Goal: Transaction & Acquisition: Purchase product/service

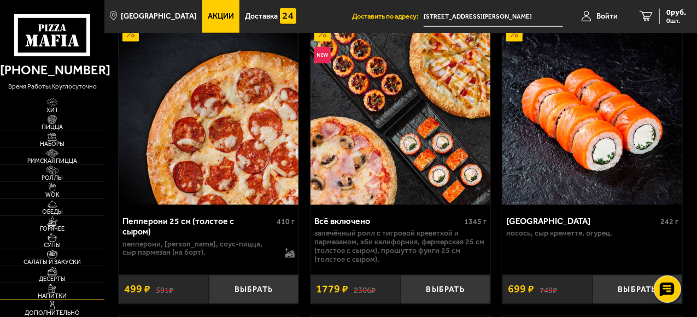
scroll to position [602, 0]
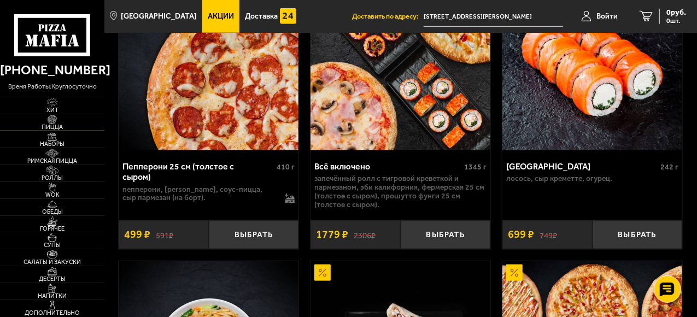
click at [59, 122] on img at bounding box center [52, 119] width 28 height 9
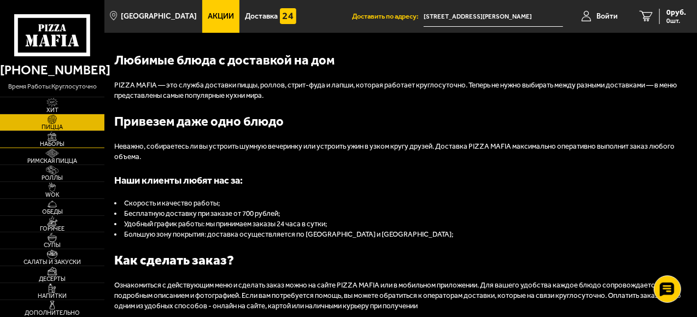
click at [58, 138] on img at bounding box center [52, 136] width 28 height 9
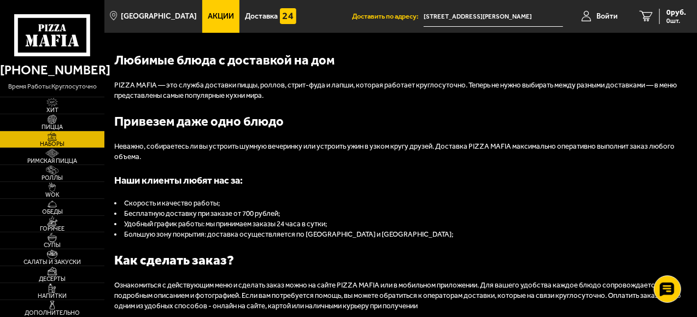
click at [58, 142] on span "Наборы" at bounding box center [52, 144] width 104 height 6
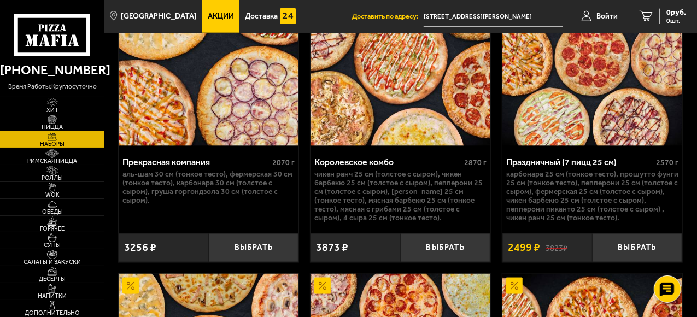
scroll to position [3087, 0]
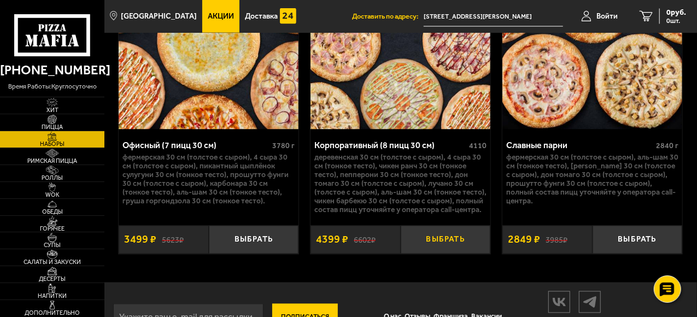
click at [450, 232] on button "Выбрать" at bounding box center [446, 240] width 90 height 29
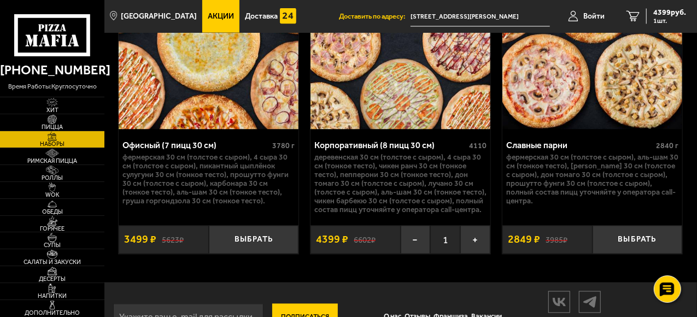
scroll to position [2758, 0]
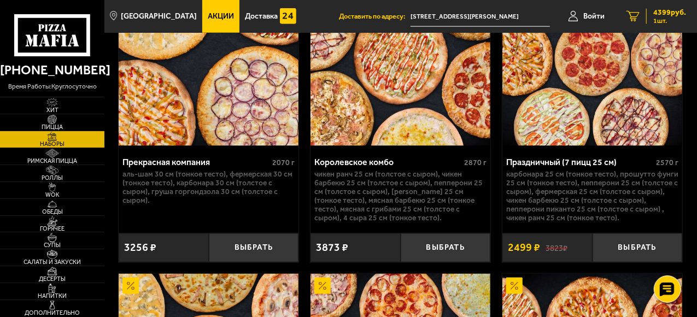
click at [645, 17] on link "1 4399 руб. 1 шт." at bounding box center [656, 16] width 81 height 33
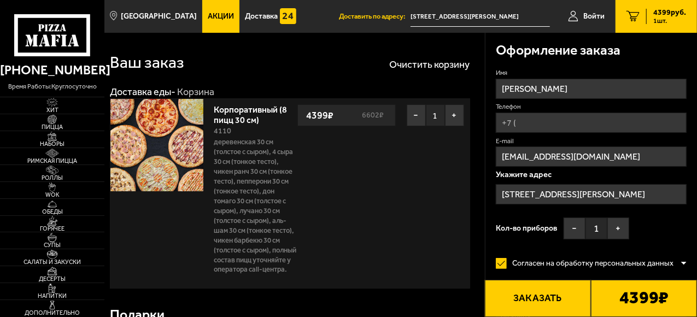
type input "[STREET_ADDRESS]"
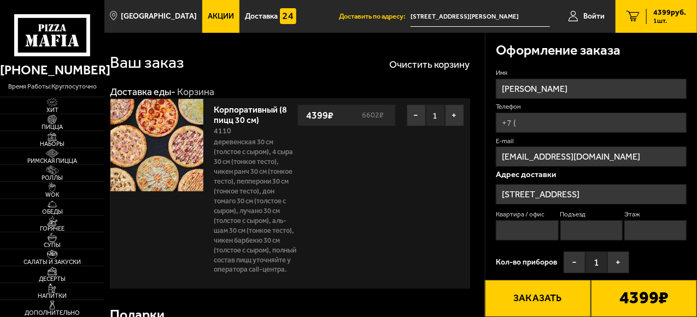
click at [535, 120] on input "Телефон" at bounding box center [591, 123] width 191 height 20
type input "[PHONE_NUMBER]"
click at [537, 229] on input "Квартира / офис" at bounding box center [527, 230] width 62 height 20
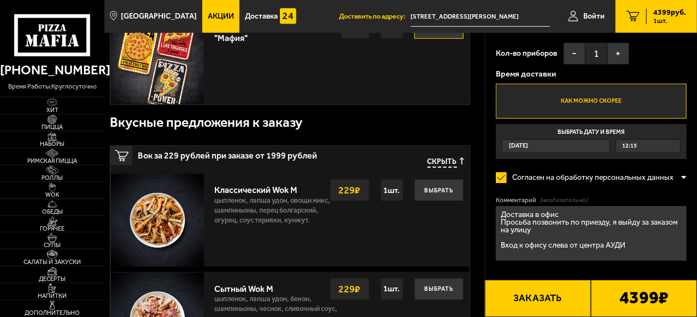
scroll to position [383, 0]
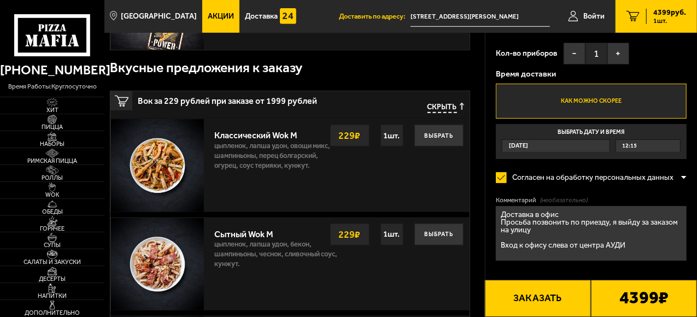
click at [625, 250] on textarea "Доставка в офис Просьба позвонить по приезду, я выйду за заказом на улицу Вход …" at bounding box center [591, 233] width 191 height 55
type textarea "Доставка в офис Просьба позвонить по приезду, я выйду за заказом на улицу Вход …"
click at [477, 175] on div "Ваш заказ Очистить корзину Доставка еды - Корзина Корпоративный (8 пицц 30 см) …" at bounding box center [294, 246] width 380 height 1192
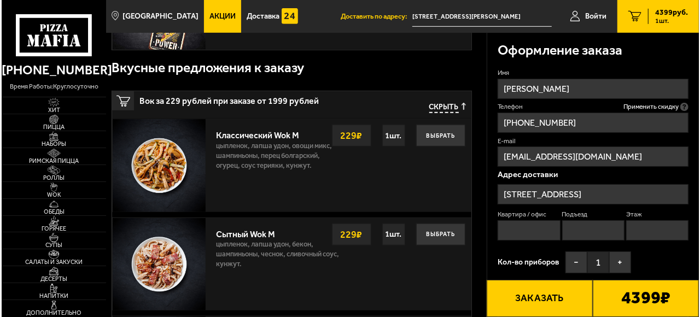
scroll to position [0, 0]
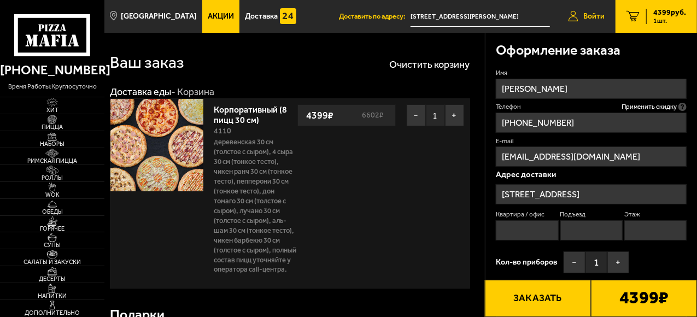
click at [590, 20] on span "Войти" at bounding box center [594, 17] width 21 height 8
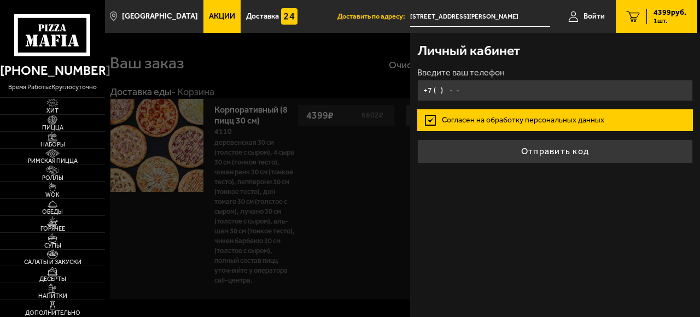
type input "+7 ( ) - -"
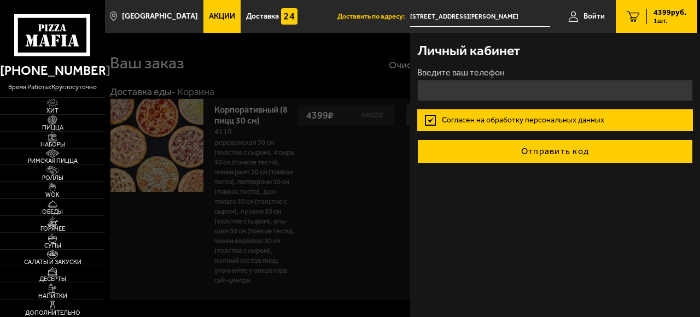
click at [541, 145] on form "Введите ваш телефон Согласен на обработку персональных данных Отправить код" at bounding box center [554, 115] width 275 height 95
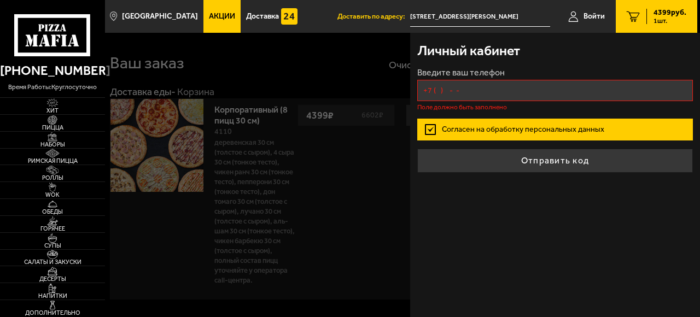
click at [450, 92] on input "+7 ( ) - -" at bounding box center [554, 90] width 275 height 21
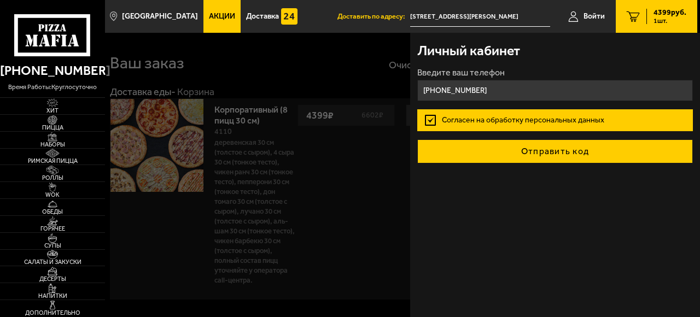
type input "[PHONE_NUMBER]"
click at [549, 151] on button "Отправить код" at bounding box center [554, 151] width 275 height 24
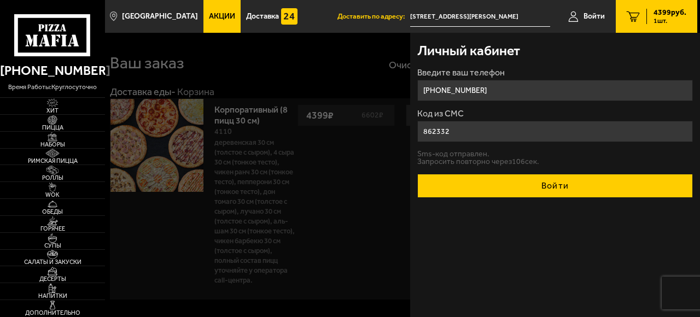
type input "862332"
click at [545, 185] on button "Войти" at bounding box center [554, 186] width 275 height 24
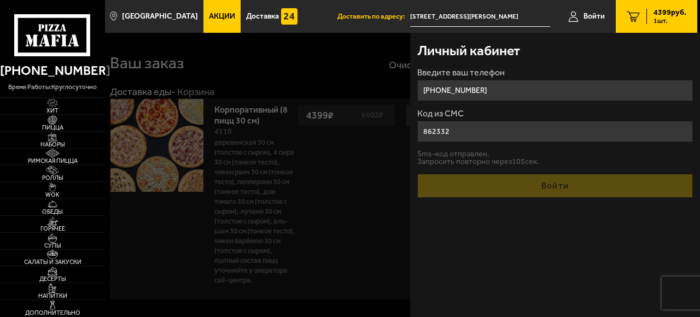
type input "[STREET_ADDRESS][PERSON_NAME]"
type input "1"
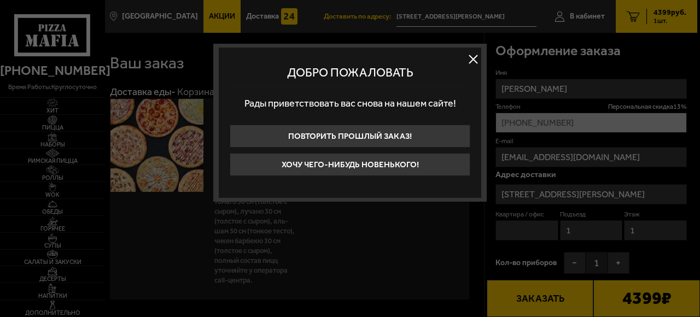
click at [470, 57] on button at bounding box center [473, 59] width 16 height 16
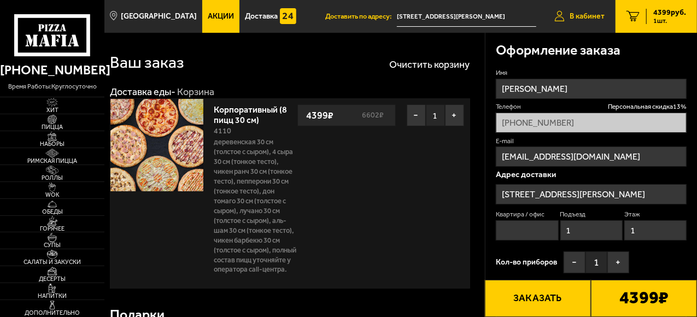
click at [588, 18] on span "В кабинет" at bounding box center [587, 17] width 35 height 8
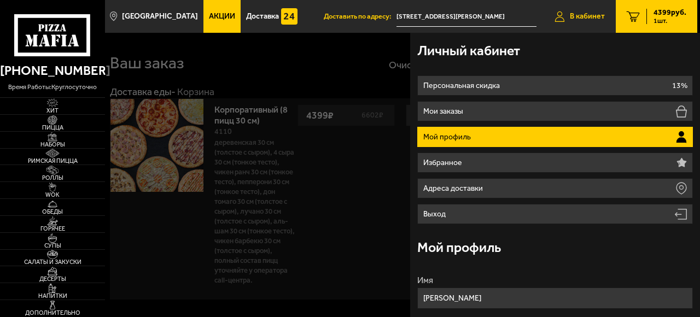
type input "[PHONE_NUMBER]"
click at [544, 143] on li "Мой профиль" at bounding box center [554, 137] width 275 height 20
click at [640, 15] on link "1 4399 руб. 1 шт." at bounding box center [656, 16] width 81 height 33
click at [574, 17] on span "В кабинет" at bounding box center [587, 17] width 35 height 8
click at [634, 47] on div "Личный кабинет" at bounding box center [554, 51] width 275 height 36
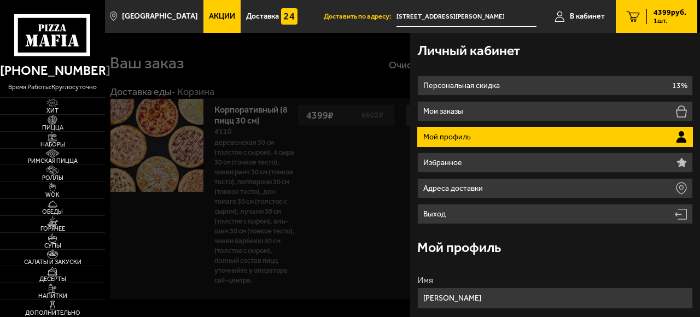
click at [658, 19] on span "1 шт." at bounding box center [670, 20] width 33 height 7
click at [379, 70] on div at bounding box center [455, 191] width 700 height 317
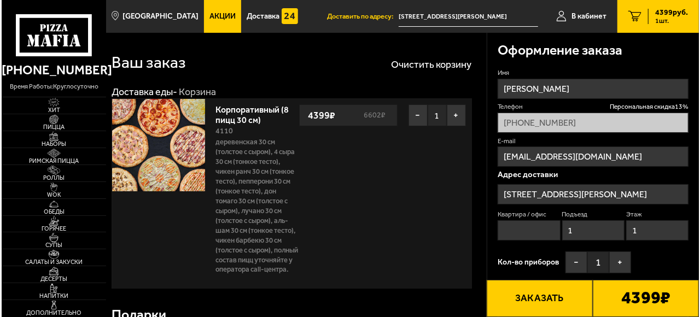
scroll to position [109, 0]
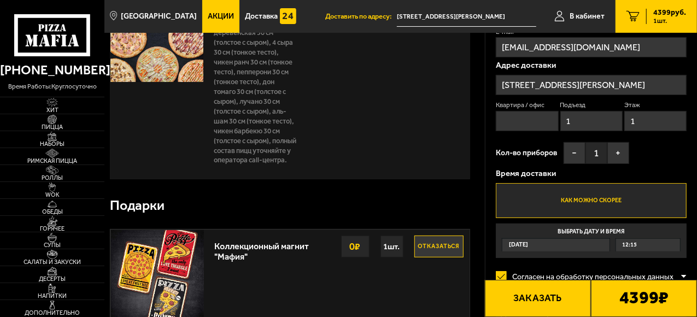
click at [600, 85] on input "[STREET_ADDRESS][PERSON_NAME]" at bounding box center [591, 85] width 191 height 20
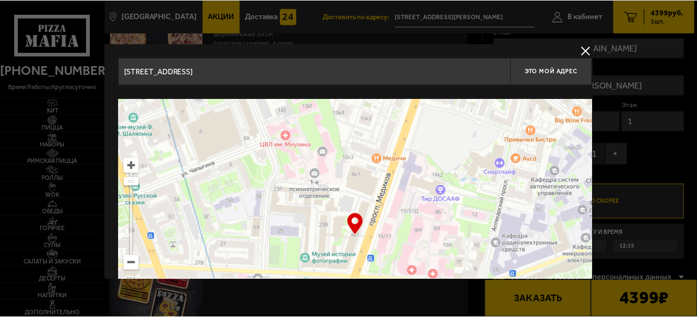
scroll to position [115, 0]
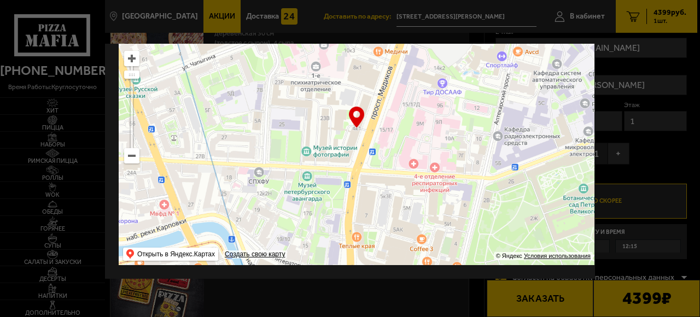
click at [622, 69] on div at bounding box center [350, 158] width 700 height 317
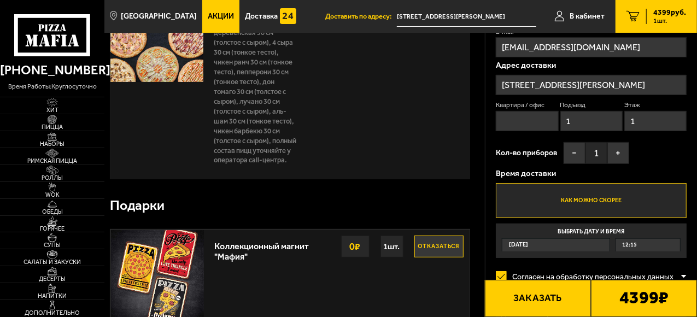
click at [605, 83] on input "[STREET_ADDRESS][PERSON_NAME]" at bounding box center [591, 85] width 191 height 20
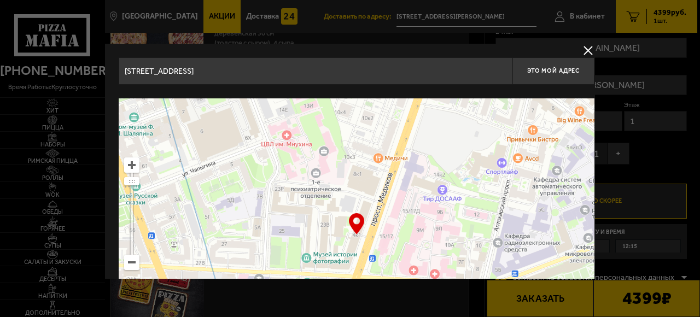
click at [221, 72] on input "[STREET_ADDRESS]" at bounding box center [316, 70] width 394 height 27
click at [550, 68] on span "Это мой адрес" at bounding box center [553, 70] width 52 height 7
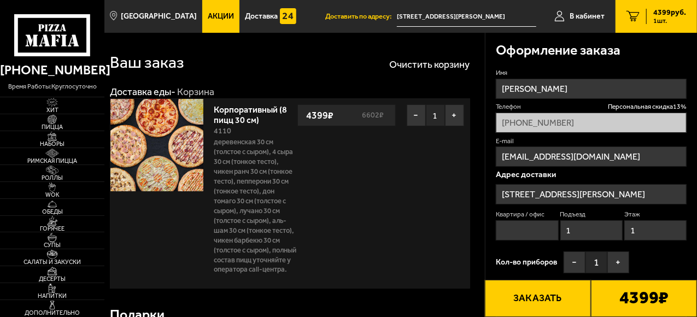
scroll to position [55, 0]
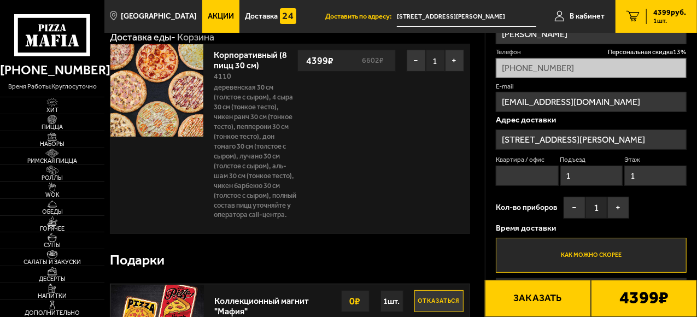
click at [533, 175] on input "Квартира / офис" at bounding box center [527, 176] width 62 height 20
click at [594, 175] on input "1" at bounding box center [592, 176] width 62 height 20
drag, startPoint x: 553, startPoint y: 176, endPoint x: 533, endPoint y: 174, distance: 20.4
click at [537, 174] on div "Квартира / офис Подъезд 1 Этаж 1" at bounding box center [591, 172] width 191 height 34
drag, startPoint x: 634, startPoint y: 176, endPoint x: 605, endPoint y: 177, distance: 29.0
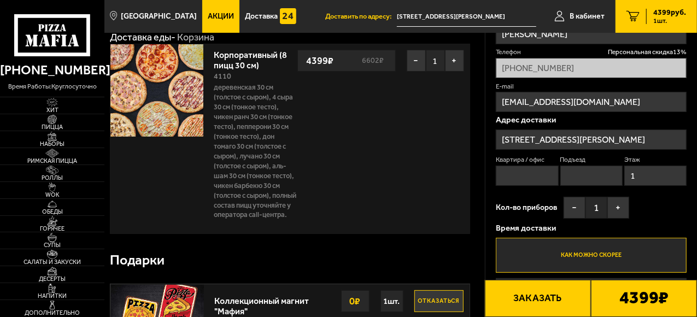
click at [605, 177] on div "Квартира / офис Подъезд Этаж 1" at bounding box center [591, 172] width 191 height 34
click at [662, 201] on div "Имя [PERSON_NAME] скидка 13 % [PHONE_NUMBER] E-mail [EMAIL_ADDRESS][DOMAIN_NAME…" at bounding box center [591, 164] width 191 height 300
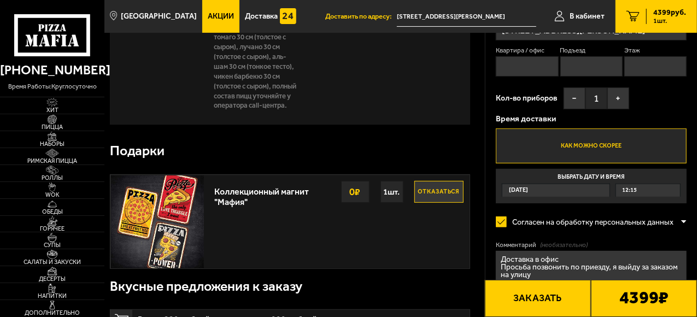
click at [643, 196] on div "12:15" at bounding box center [648, 190] width 64 height 13
click at [0, 0] on input "Выбрать дату и время [DATE] 12:15" at bounding box center [0, 0] width 0 height 0
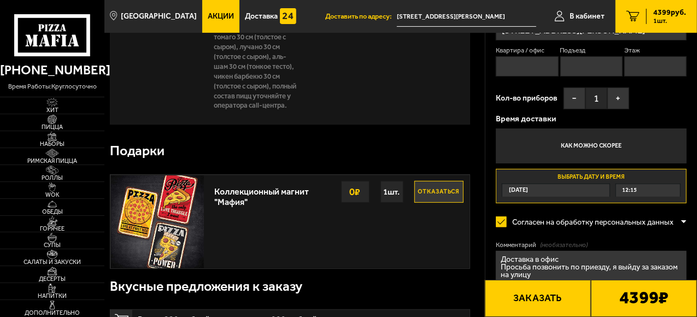
click at [643, 192] on div "12:15" at bounding box center [648, 190] width 64 height 13
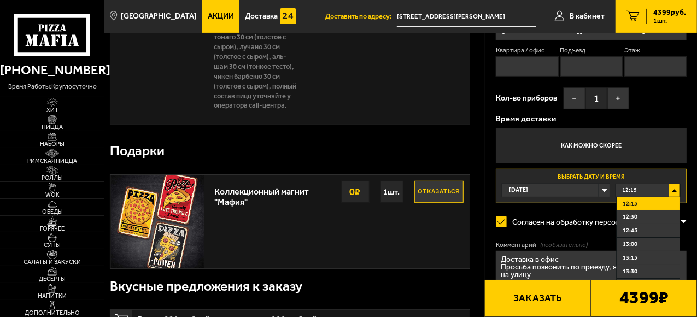
click at [643, 192] on div "12:15" at bounding box center [648, 190] width 64 height 13
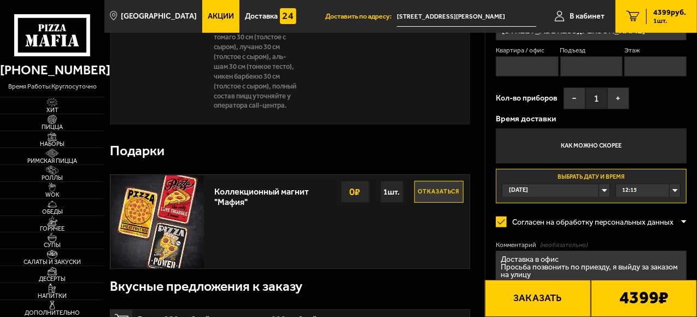
click at [651, 108] on div "Имя [PERSON_NAME] скидка 13 % [PHONE_NUMBER] E-mail [EMAIL_ADDRESS][DOMAIN_NAME…" at bounding box center [591, 54] width 191 height 300
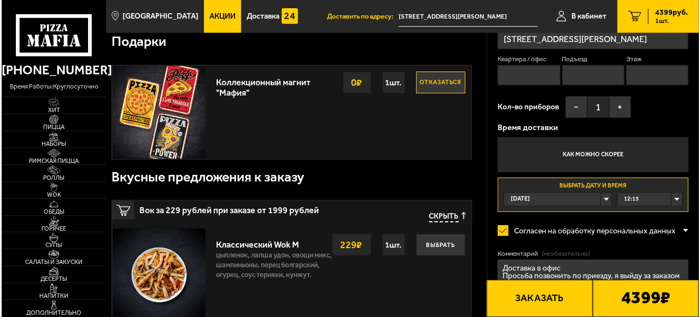
scroll to position [0, 0]
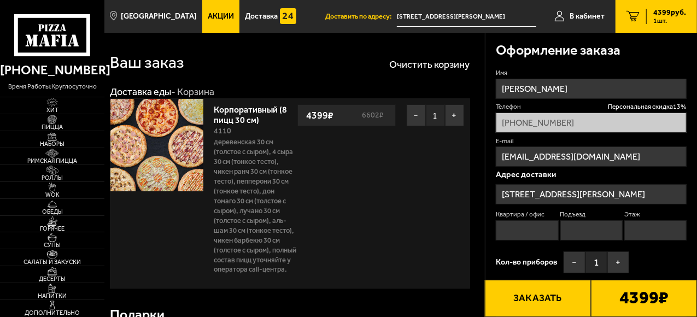
click at [610, 190] on input "[STREET_ADDRESS][PERSON_NAME]" at bounding box center [591, 194] width 191 height 20
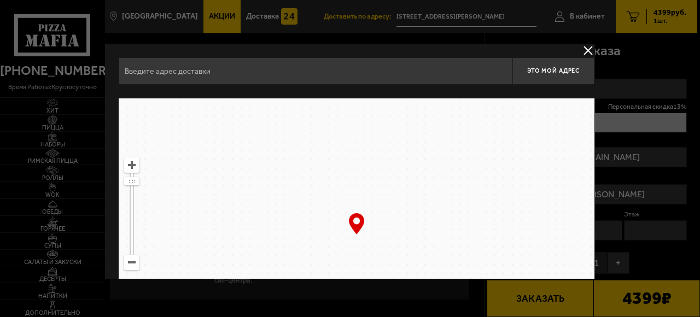
type input "[STREET_ADDRESS]"
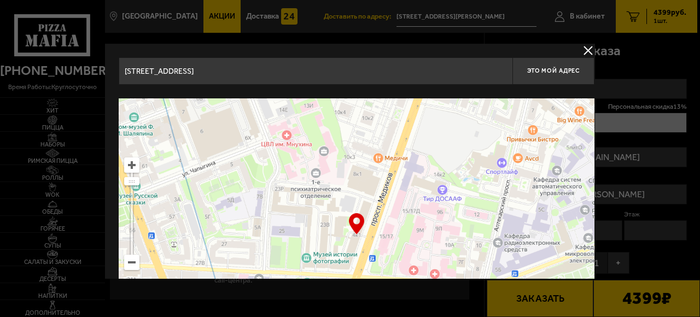
scroll to position [115, 0]
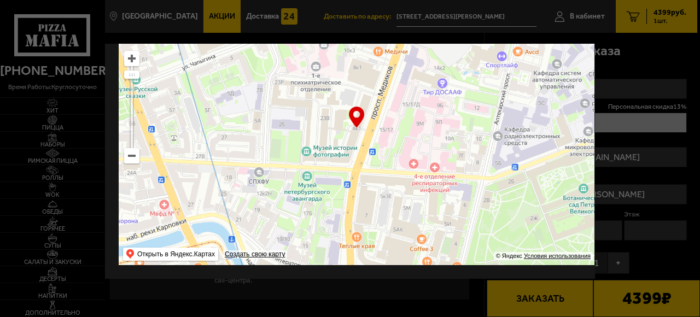
drag, startPoint x: 354, startPoint y: 134, endPoint x: 349, endPoint y: 143, distance: 10.5
click at [353, 135] on ymaps at bounding box center [357, 128] width 476 height 273
click at [345, 147] on ymaps at bounding box center [357, 128] width 476 height 273
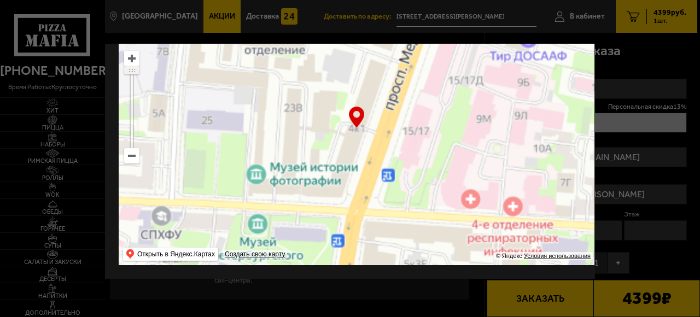
drag, startPoint x: 130, startPoint y: 66, endPoint x: 131, endPoint y: 54, distance: 12.1
click at [131, 54] on ymaps at bounding box center [131, 107] width 15 height 113
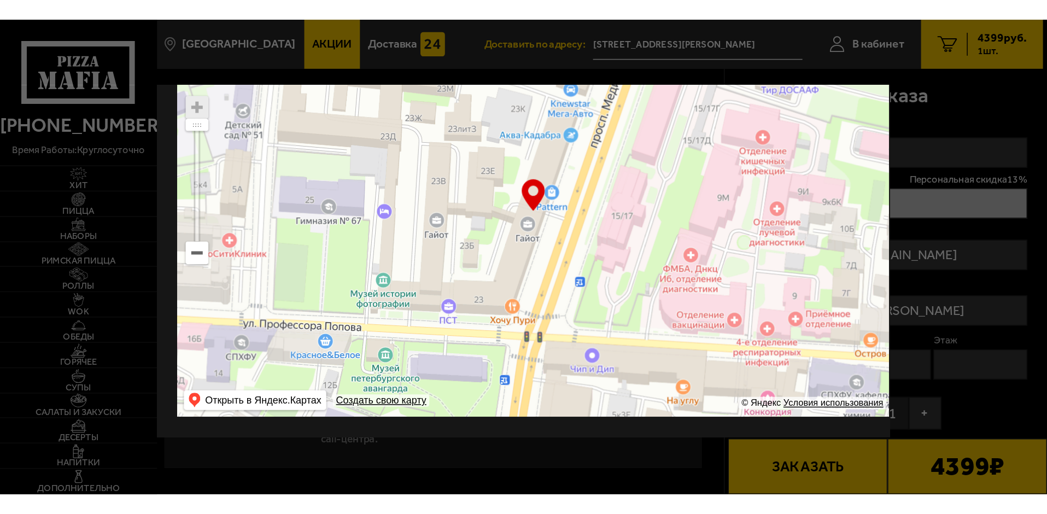
scroll to position [115, 15]
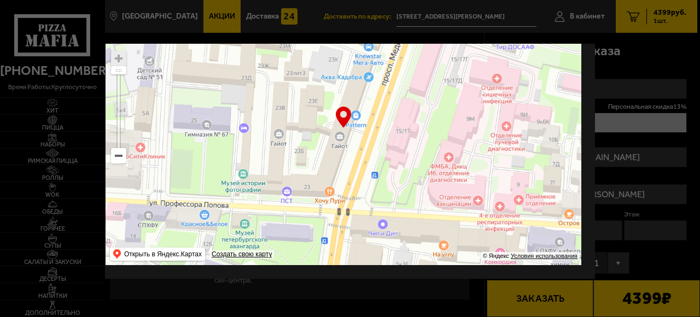
click at [584, 54] on div "[STREET_ADDRESS] Это мой адрес Найдите адрес перетащив карту … © Яндекс Условия…" at bounding box center [343, 108] width 503 height 342
click at [621, 65] on div at bounding box center [350, 158] width 700 height 317
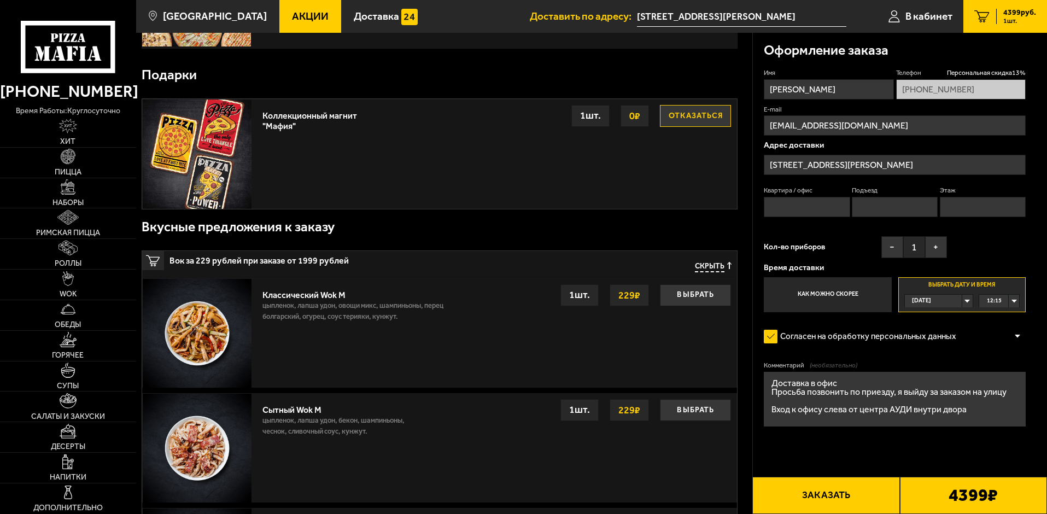
scroll to position [0, 0]
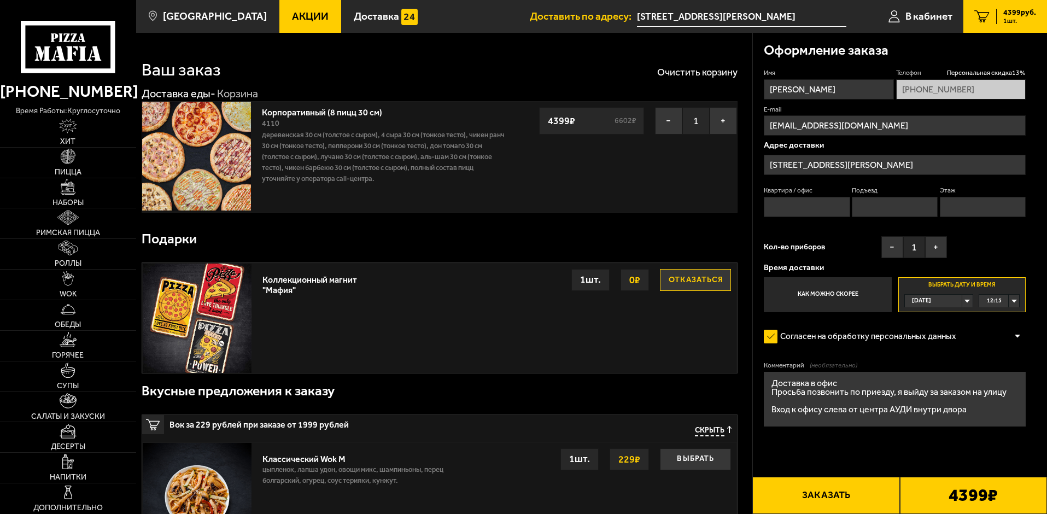
click at [689, 167] on input "[STREET_ADDRESS][PERSON_NAME]" at bounding box center [895, 165] width 262 height 20
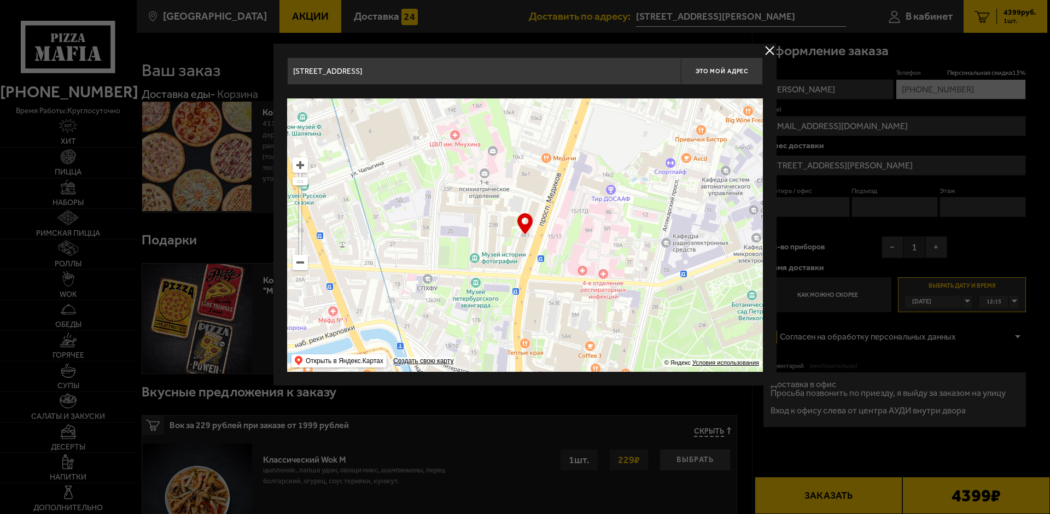
click at [383, 66] on input "[STREET_ADDRESS]" at bounding box center [484, 70] width 394 height 27
click at [689, 68] on span "Это мой адрес" at bounding box center [722, 71] width 52 height 7
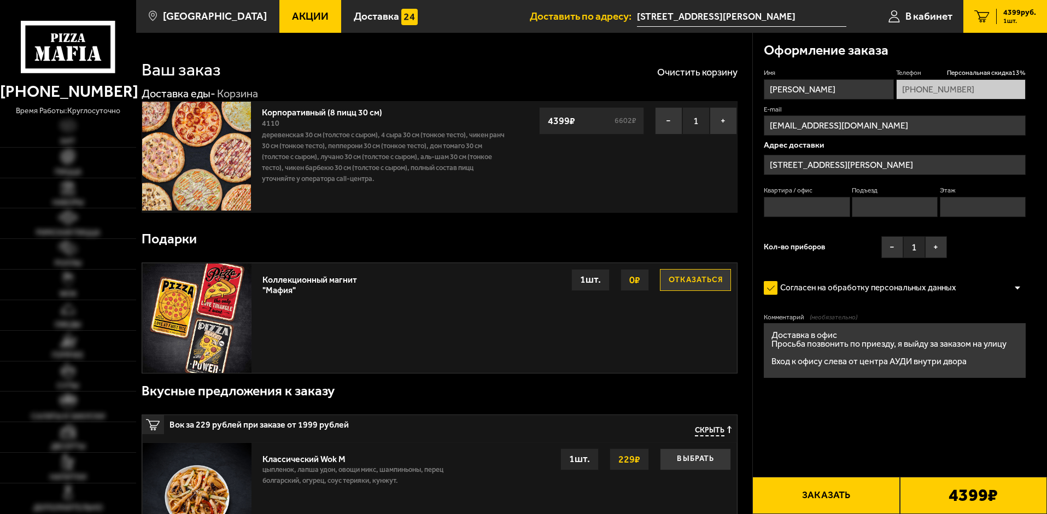
type input "[STREET_ADDRESS]"
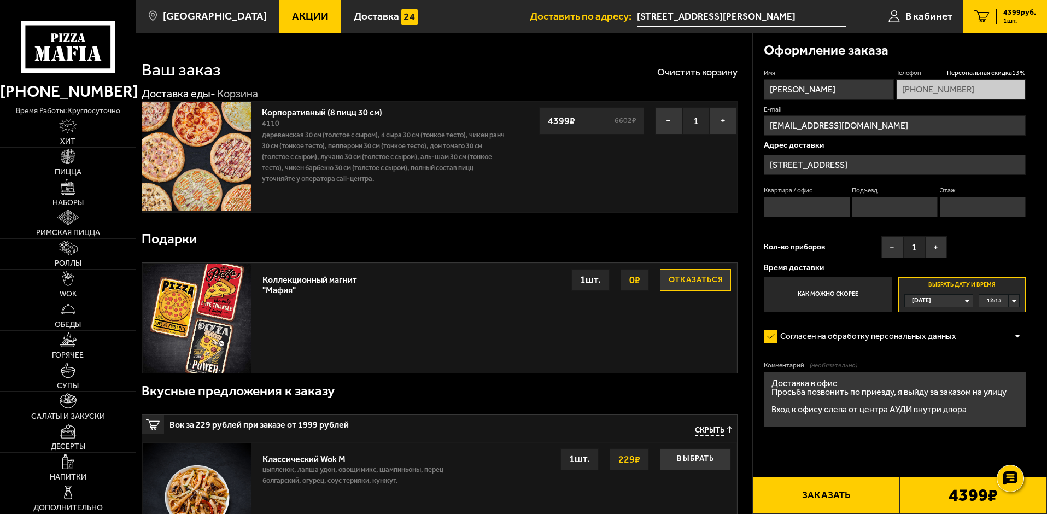
click at [842, 382] on textarea "Доставка в офис Просьба позвонить по приезду, я выйду за заказом на улицу Вход …" at bounding box center [895, 399] width 262 height 55
drag, startPoint x: 837, startPoint y: 383, endPoint x: 848, endPoint y: 394, distance: 15.5
click at [838, 383] on textarea "Доставка в офис ЛИИС Просьба позвонить по приезду, я выйду за заказом на улицу …" at bounding box center [895, 399] width 262 height 55
drag, startPoint x: 943, startPoint y: 418, endPoint x: 757, endPoint y: 411, distance: 186.6
click at [757, 411] on div "Оформление заказа Имя Вячеслав Телефон Персональная скидка 13 % +7 (965) 044-53…" at bounding box center [900, 262] width 295 height 458
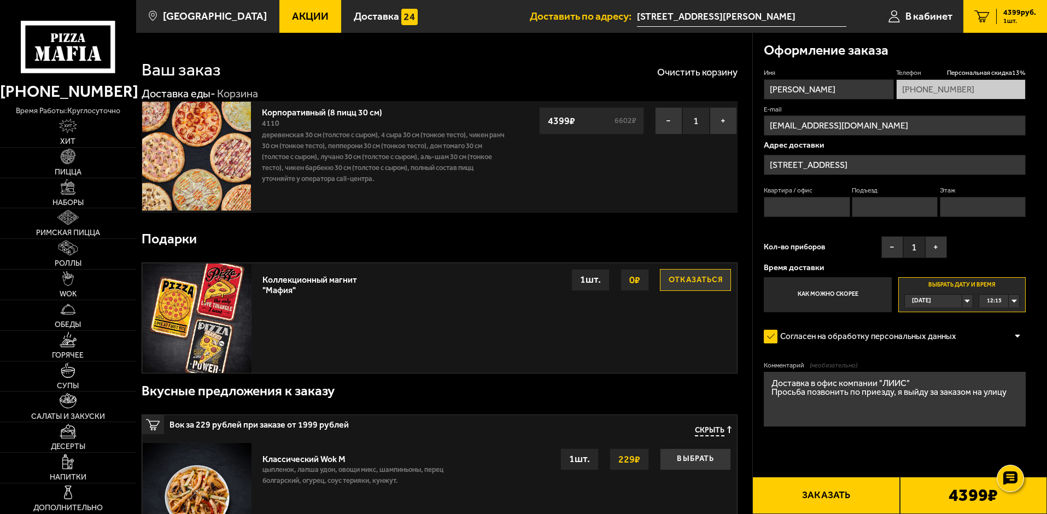
click at [916, 385] on textarea "Доставка в офис компании "ЛИИС" Просьба позвонить по приезду, я выйду за заказо…" at bounding box center [895, 399] width 262 height 55
paste textarea "Вход к офису слева от центра АУДИ внутри двора"
click at [824, 417] on textarea "Доставка в офис компании "ЛИИС" Вход к офису слева от центра АУДИ внутри двора …" at bounding box center [895, 399] width 262 height 55
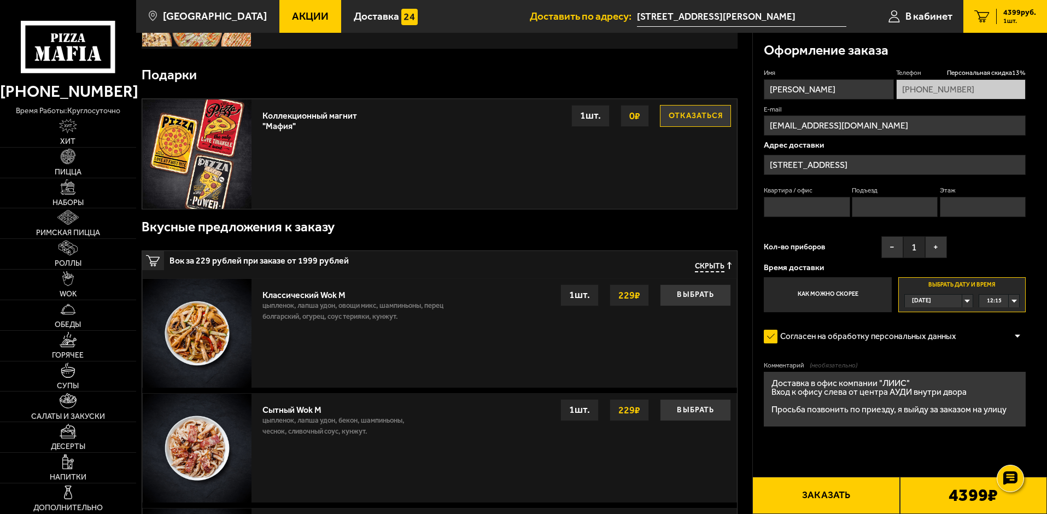
scroll to position [0, 0]
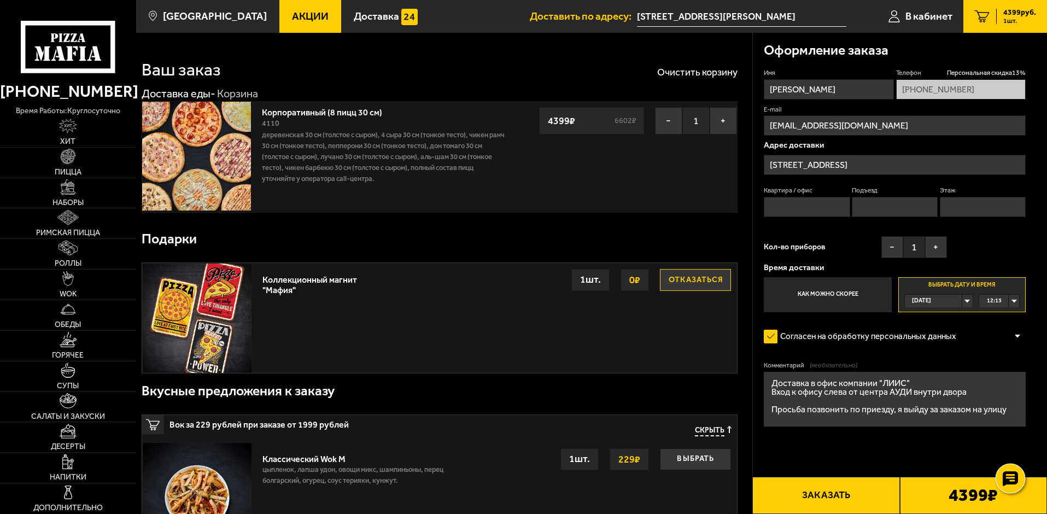
type textarea "Доставка в офис компании "ЛИИС" Вход к офису слева от центра АУДИ внутри двора …"
click at [1012, 473] on use at bounding box center [1010, 478] width 16 height 15
click at [1012, 476] on icon at bounding box center [1010, 478] width 11 height 11
click at [822, 234] on div "Имя Вячеслав Телефон Персональная скидка 13 % +7 (965) 044-53-33 E-mail woozz@m…" at bounding box center [895, 190] width 262 height 244
click at [1005, 71] on span "Персональная скидка 13 %" at bounding box center [986, 72] width 79 height 9
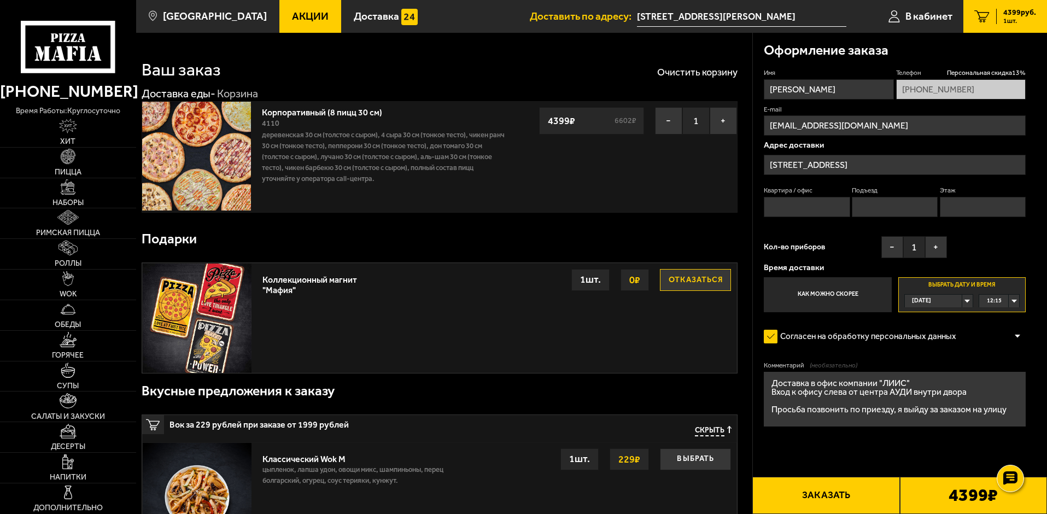
click at [852, 228] on div "Имя Вячеслав Телефон Персональная скидка 13 % +7 (965) 044-53-33 E-mail woozz@m…" at bounding box center [895, 190] width 262 height 244
click at [936, 48] on div "Оформление заказа" at bounding box center [895, 51] width 262 height 36
click at [839, 492] on button "Заказать" at bounding box center [825, 495] width 147 height 37
click at [805, 205] on input "Квартира / офис" at bounding box center [807, 207] width 86 height 20
type input "1"
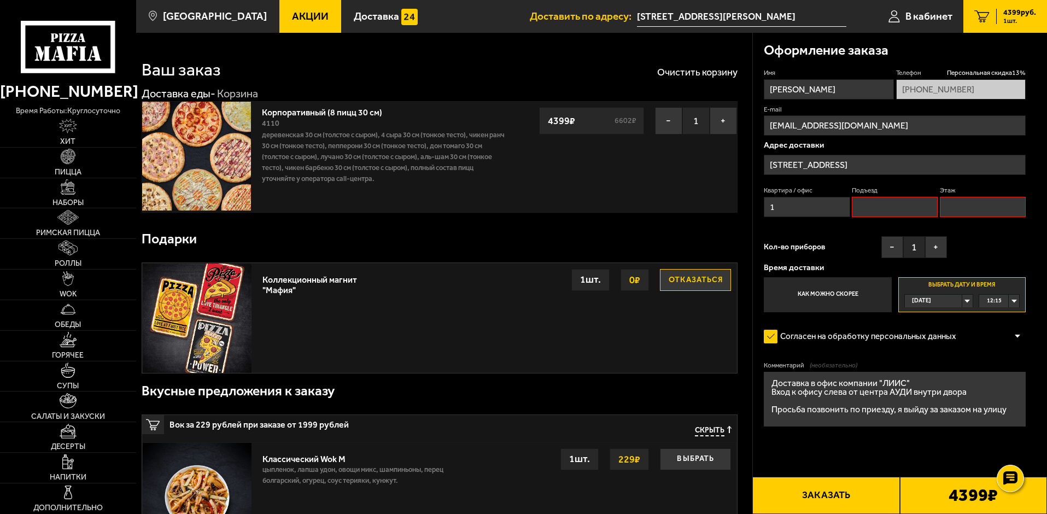
click at [874, 202] on input "Подъезд" at bounding box center [895, 207] width 86 height 20
type input "1"
click at [969, 203] on input "Этаж" at bounding box center [983, 207] width 86 height 20
type input "1"
click at [844, 227] on div "Имя Вячеслав Телефон Персональная скидка 13 % +7 (965) 044-53-33 E-mail woozz@m…" at bounding box center [895, 190] width 262 height 244
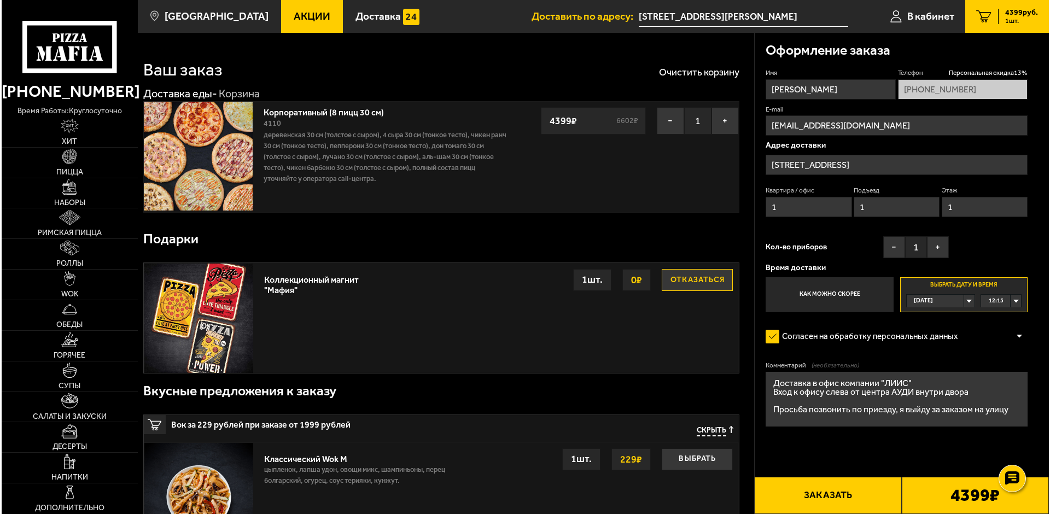
scroll to position [164, 0]
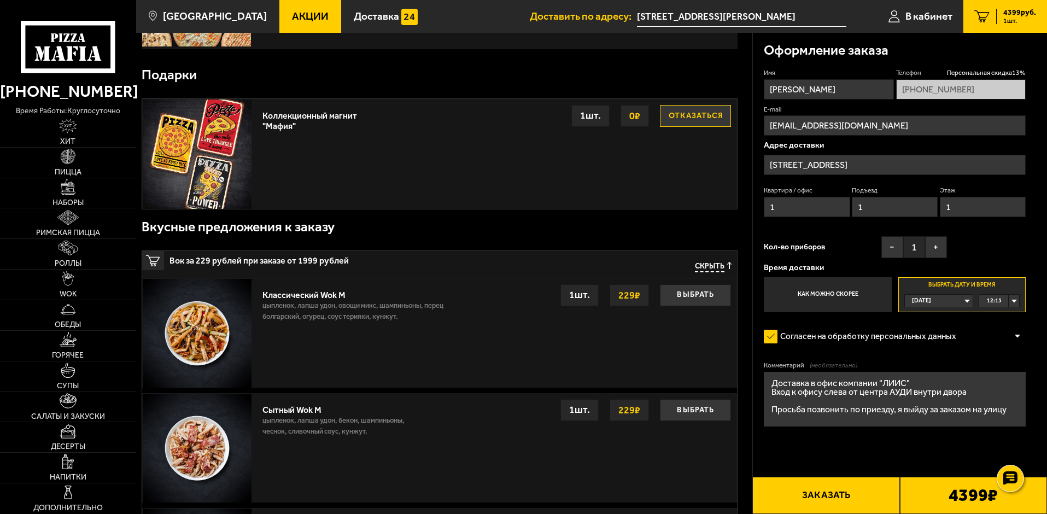
click at [840, 497] on button "Заказать" at bounding box center [825, 495] width 147 height 37
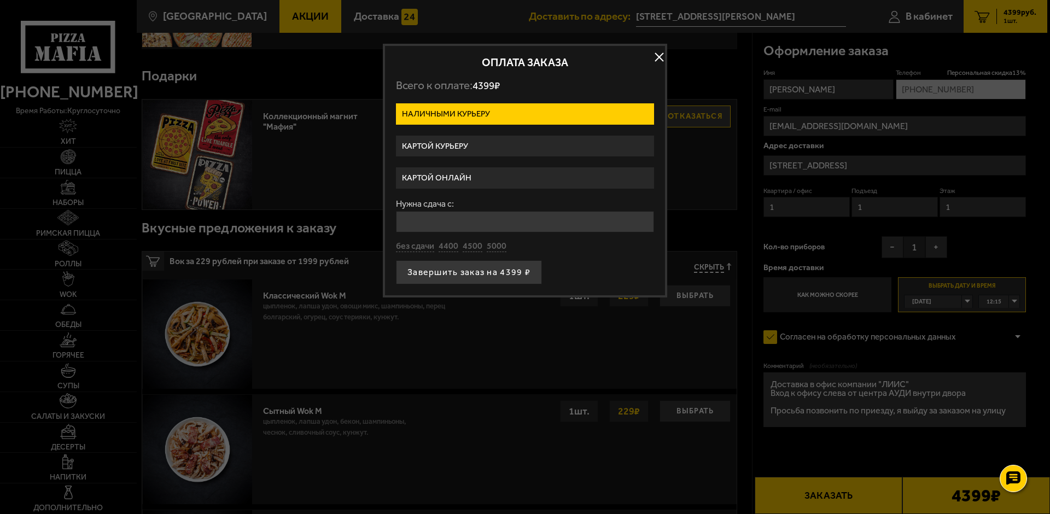
click at [458, 179] on label "Картой онлайн" at bounding box center [525, 177] width 258 height 21
click at [0, 0] on input "Картой онлайн" at bounding box center [0, 0] width 0 height 0
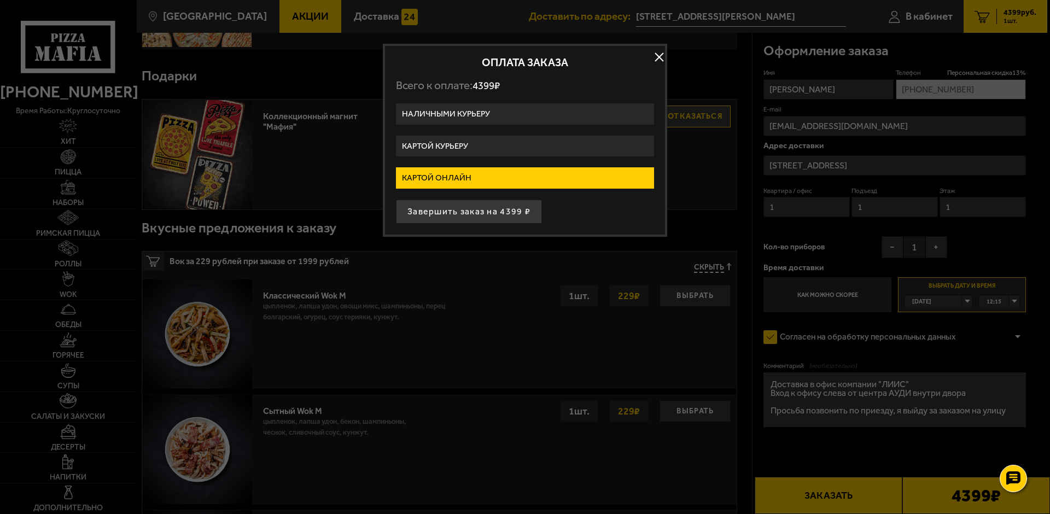
click at [440, 106] on label "Наличными курьеру" at bounding box center [525, 113] width 258 height 21
click at [0, 0] on input "Наличными курьеру" at bounding box center [0, 0] width 0 height 0
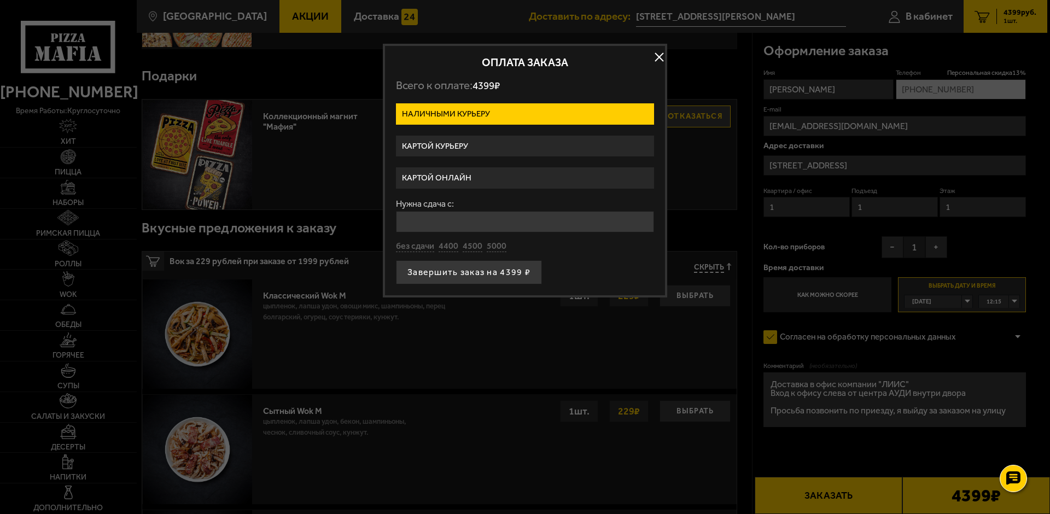
click at [425, 148] on label "Картой курьеру" at bounding box center [525, 146] width 258 height 21
click at [0, 0] on input "Картой курьеру" at bounding box center [0, 0] width 0 height 0
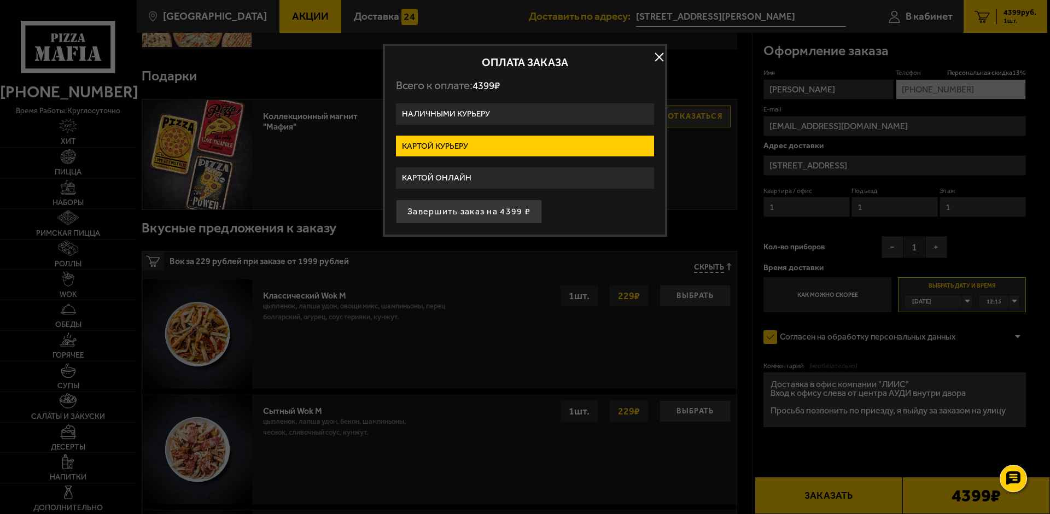
click at [428, 172] on label "Картой онлайн" at bounding box center [525, 177] width 258 height 21
click at [0, 0] on input "Картой онлайн" at bounding box center [0, 0] width 0 height 0
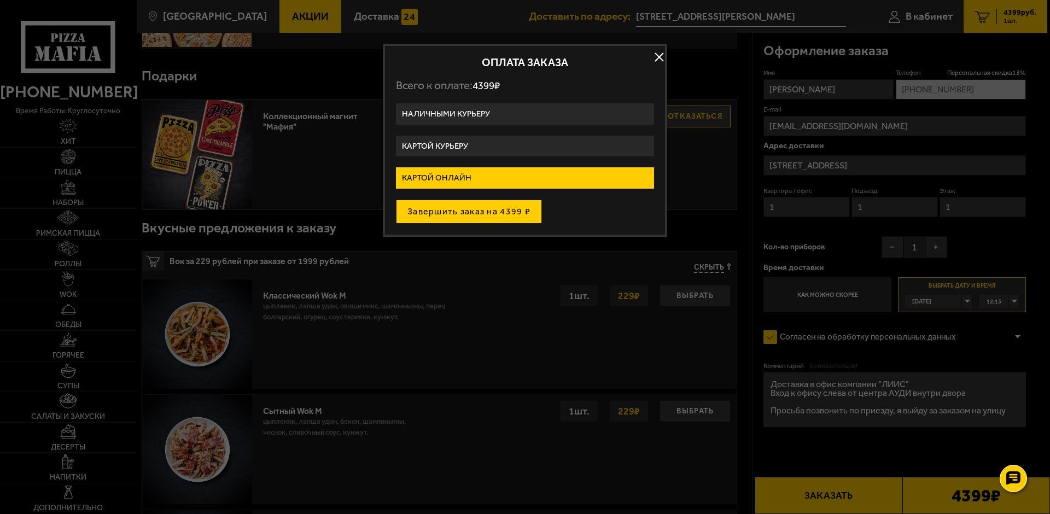
click at [456, 212] on button "Завершить заказ на 4399 ₽" at bounding box center [469, 212] width 146 height 24
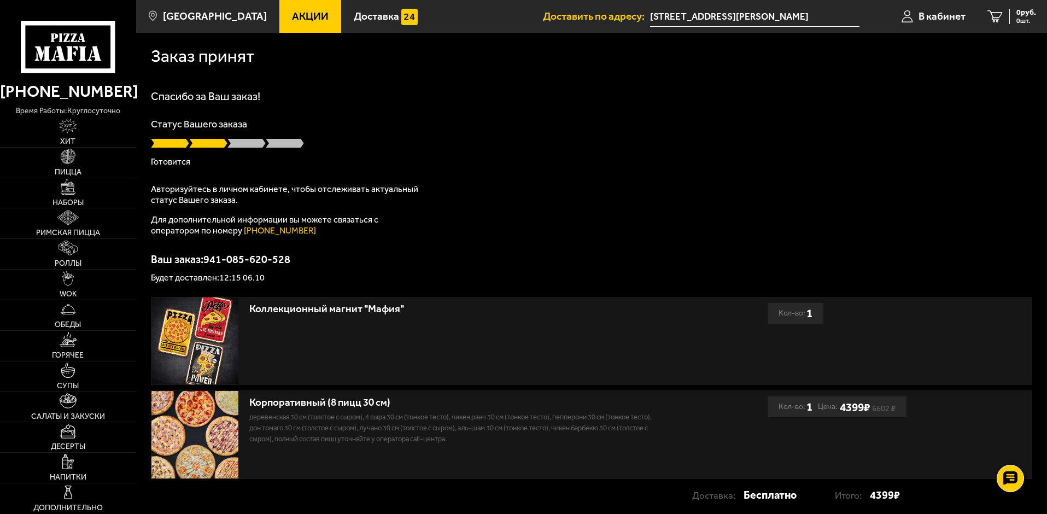
click at [207, 209] on div "Авторизуйтесь в личном кабинете, чтобы отслеживать актуальный статус Вашего зак…" at bounding box center [287, 210] width 273 height 52
drag, startPoint x: 217, startPoint y: 278, endPoint x: 274, endPoint y: 278, distance: 56.9
click at [274, 278] on p "Будет доставлен: 12:15 06.10" at bounding box center [592, 277] width 882 height 9
click at [284, 279] on p "Будет доставлен: 12:15 06.10" at bounding box center [592, 277] width 882 height 9
click at [954, 19] on span "В кабинет" at bounding box center [942, 16] width 47 height 10
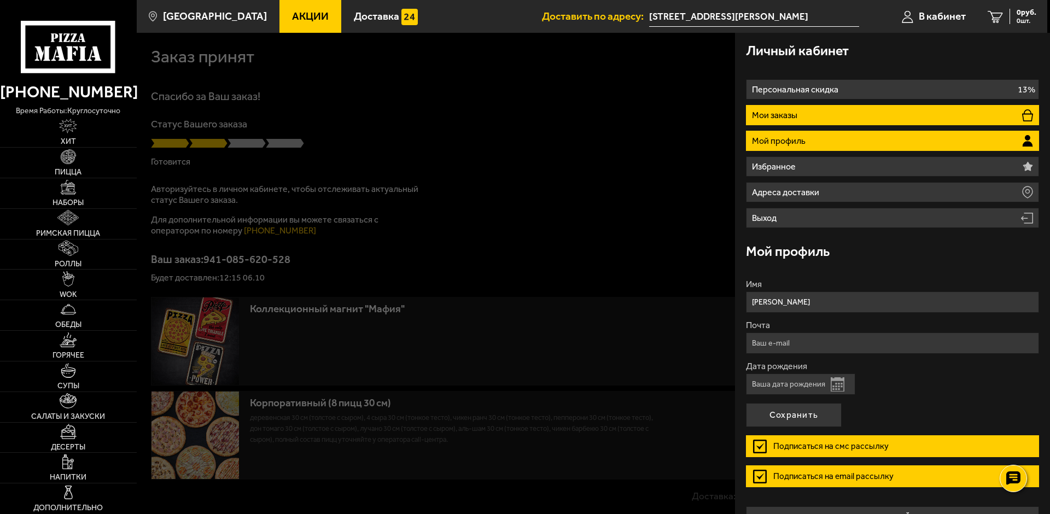
click at [767, 112] on p "Мои заказы" at bounding box center [776, 115] width 48 height 9
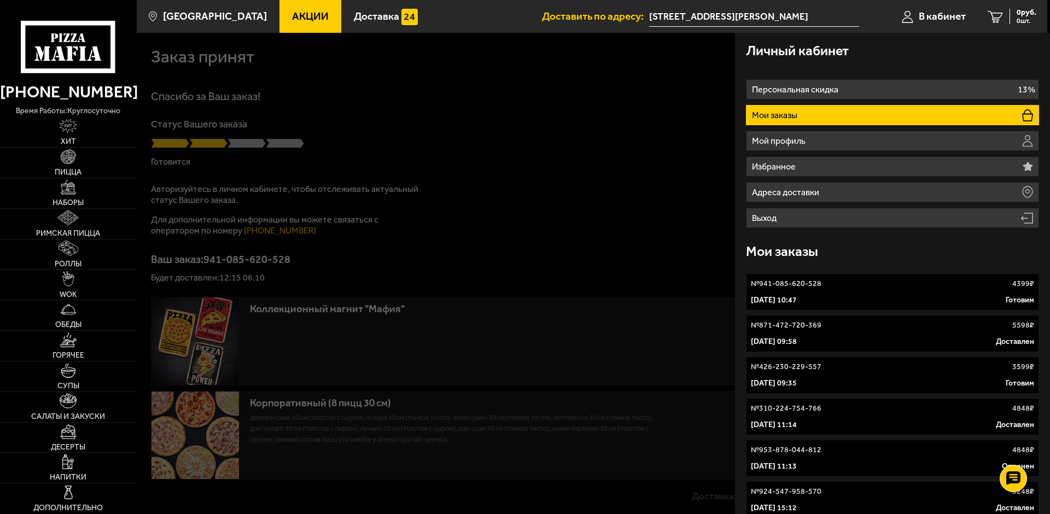
click at [816, 290] on link "№ 941-085-620-528 4399 ₽ 6 октября 2025 г. 10:47 Готовим" at bounding box center [892, 291] width 293 height 37
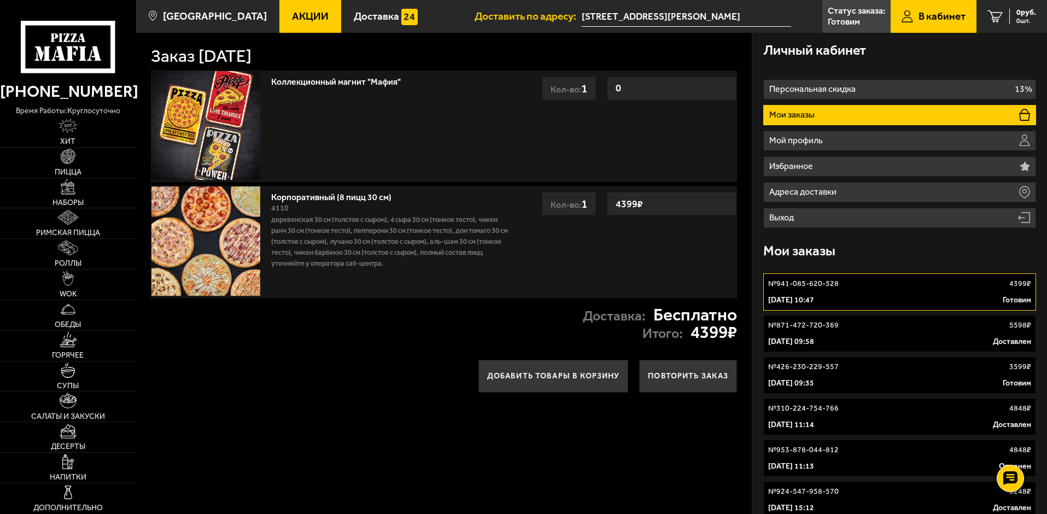
click at [806, 336] on link "№ 871-472-720-369 5598 ₽ 4 октября 2024 г. 09:58 Доставлен" at bounding box center [899, 333] width 273 height 37
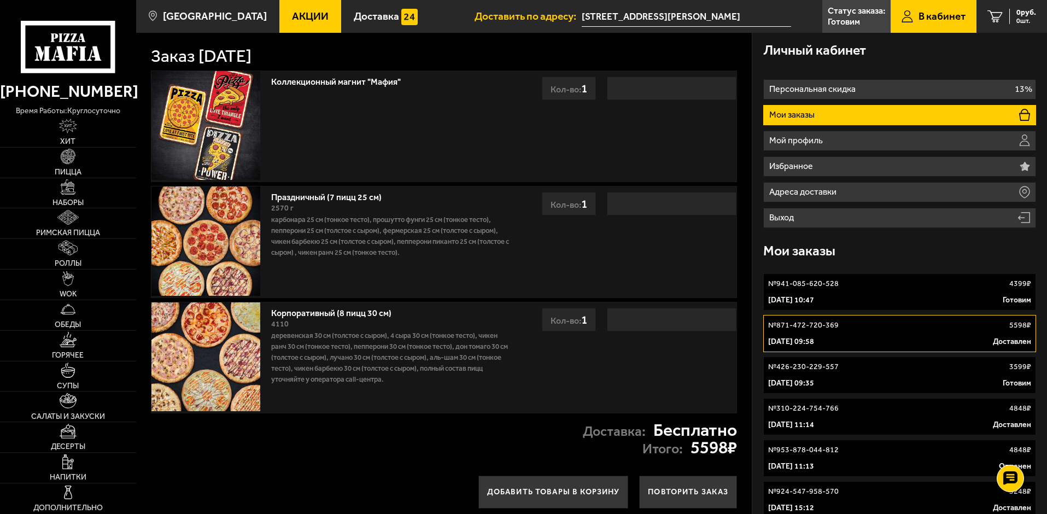
click at [808, 294] on link "№ 941-085-620-528 4399 ₽ 6 октября 2025 г. 10:47 Готовим" at bounding box center [899, 291] width 273 height 37
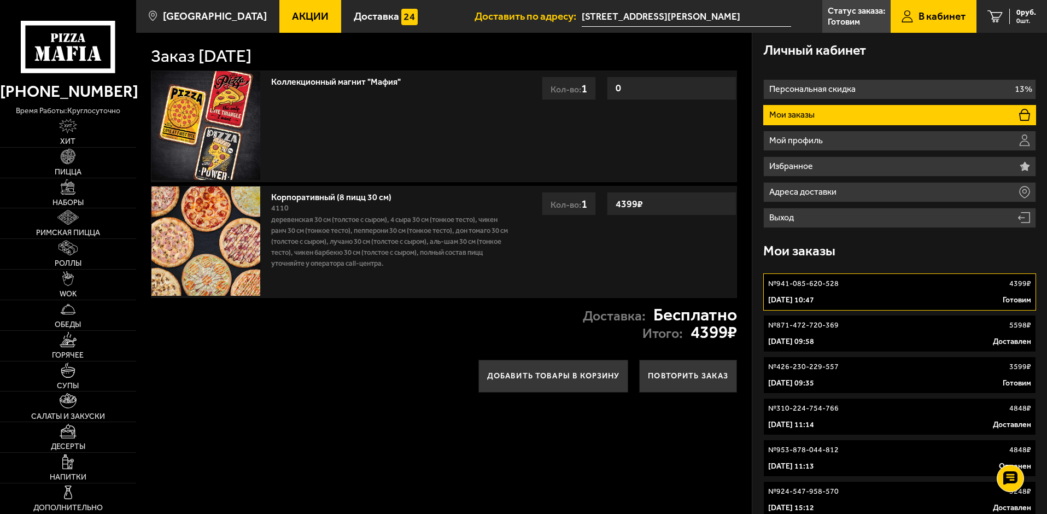
click at [454, 125] on div "Коллекционный магнит "Мафия" 0 Кол-во: 1" at bounding box center [391, 126] width 250 height 110
click at [822, 376] on link "№ 426-230-229-557 3599 ₽ 7 июня 2024 г. 09:35 Готовим" at bounding box center [899, 375] width 273 height 37
click at [811, 337] on p "4 октября 2024 г. 09:58" at bounding box center [791, 341] width 46 height 11
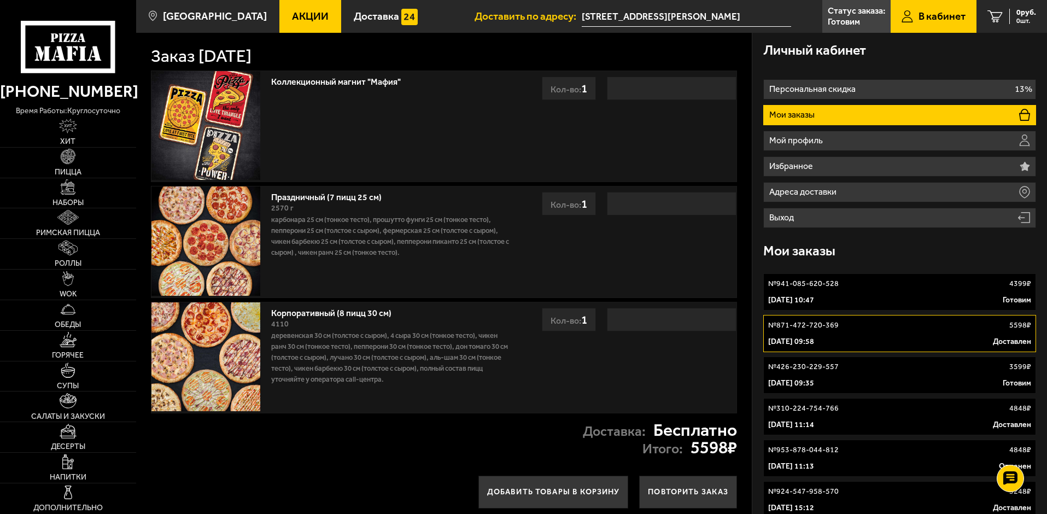
click at [814, 369] on p "№ 426-230-229-557" at bounding box center [803, 366] width 71 height 11
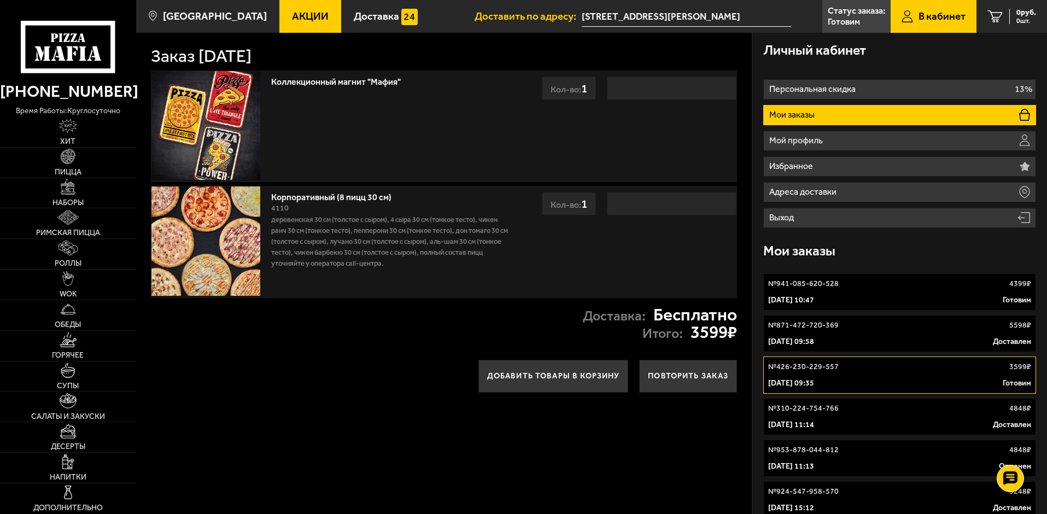
click at [818, 401] on link "№ 310-224-754-766 4848 ₽ 25 декабря 2023 г. 11:14 Доставлен" at bounding box center [899, 416] width 273 height 37
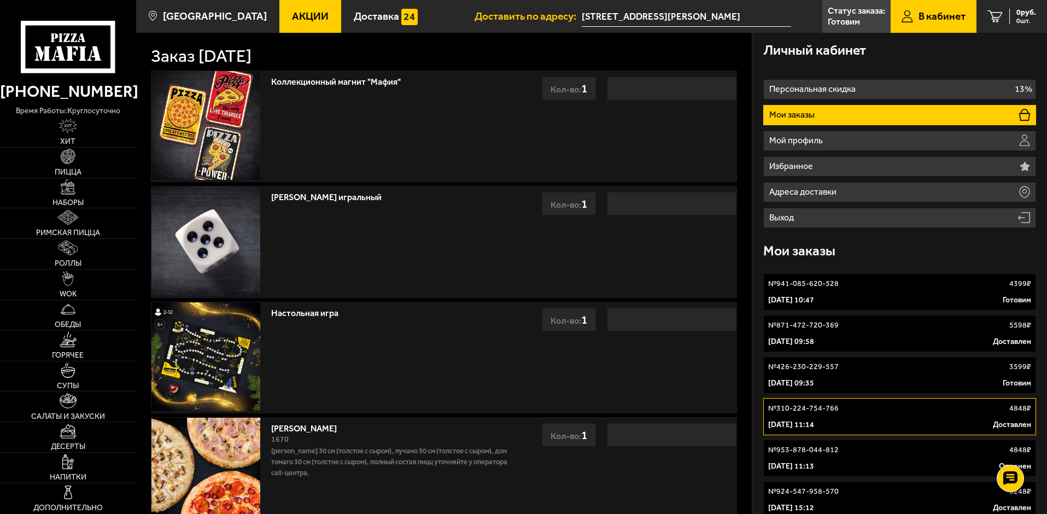
click at [817, 372] on p "№ 426-230-229-557" at bounding box center [803, 366] width 71 height 11
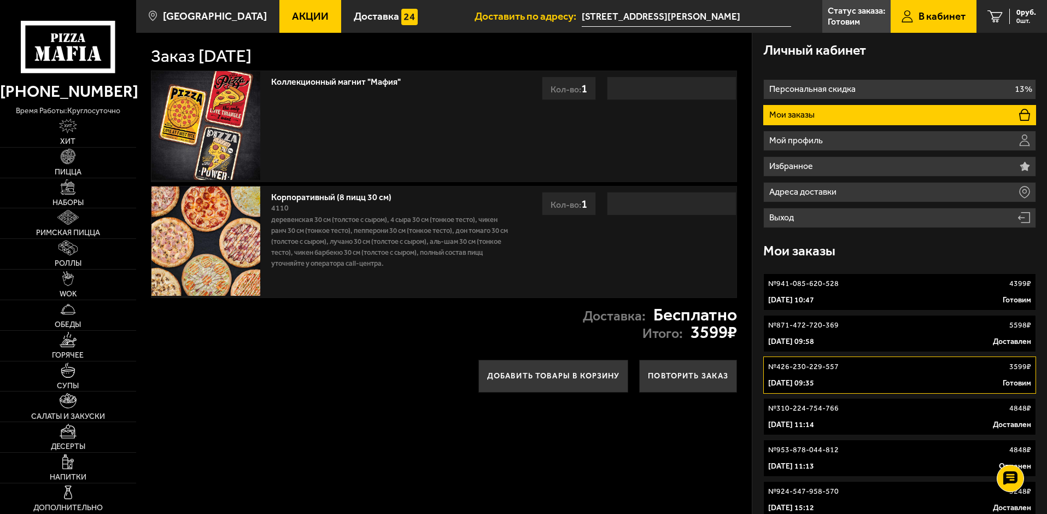
click at [813, 339] on p "4 октября 2024 г. 09:58" at bounding box center [791, 341] width 46 height 11
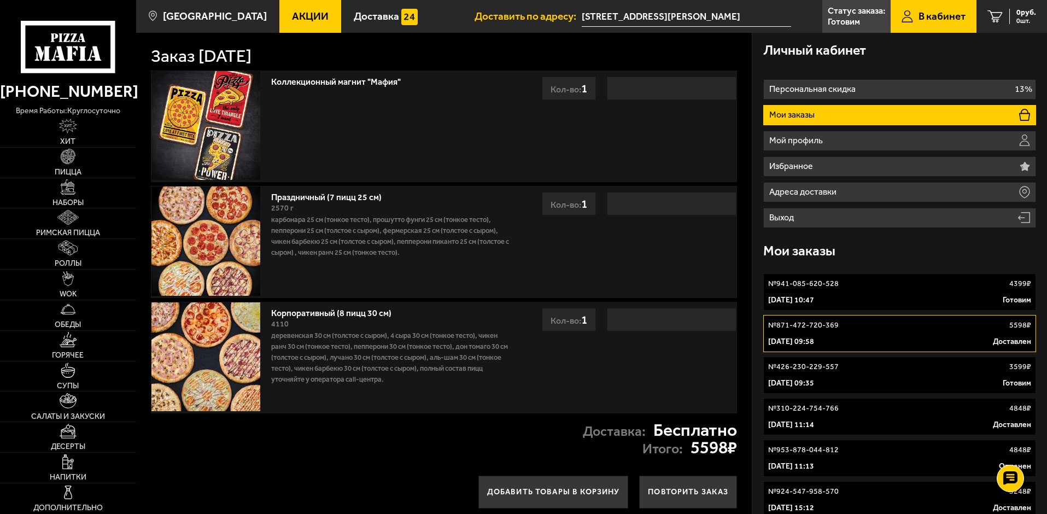
click at [809, 292] on link "№ 941-085-620-528 4399 ₽ 6 октября 2025 г. 10:47 Готовим" at bounding box center [899, 291] width 273 height 37
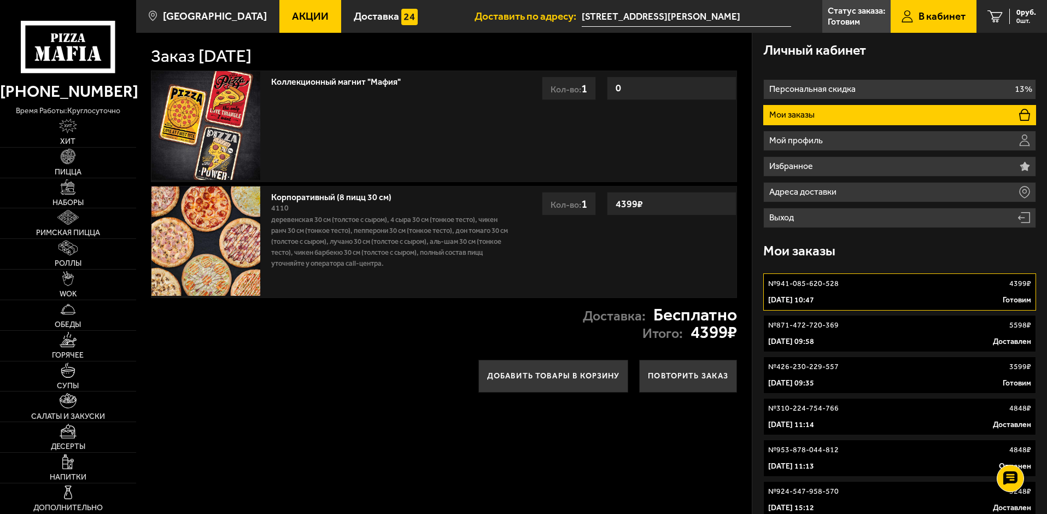
click at [827, 335] on link "№ 871-472-720-369 5598 ₽ 4 октября 2024 г. 09:58 Доставлен" at bounding box center [899, 333] width 273 height 37
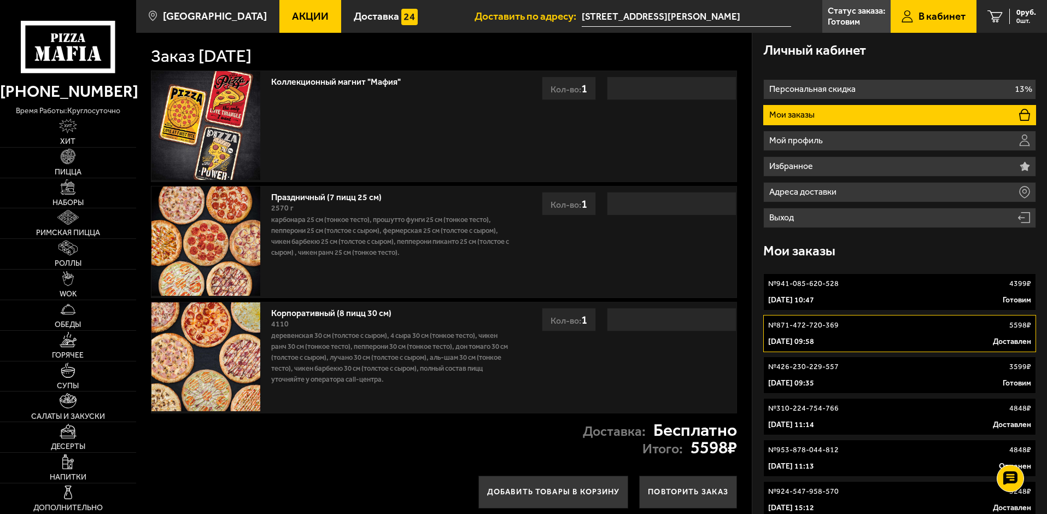
click at [814, 302] on p "6 октября 2025 г. 10:47" at bounding box center [791, 300] width 46 height 11
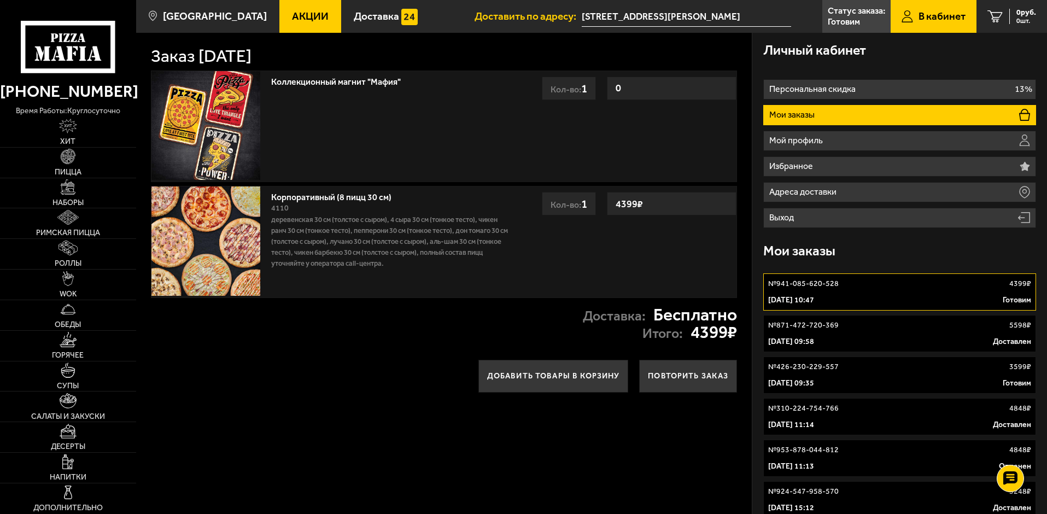
click at [468, 54] on div "Заказ 6 октября 2025 г." at bounding box center [444, 56] width 587 height 17
click at [439, 144] on div "Коллекционный магнит "Мафия" 0 Кол-во: 1" at bounding box center [391, 126] width 250 height 110
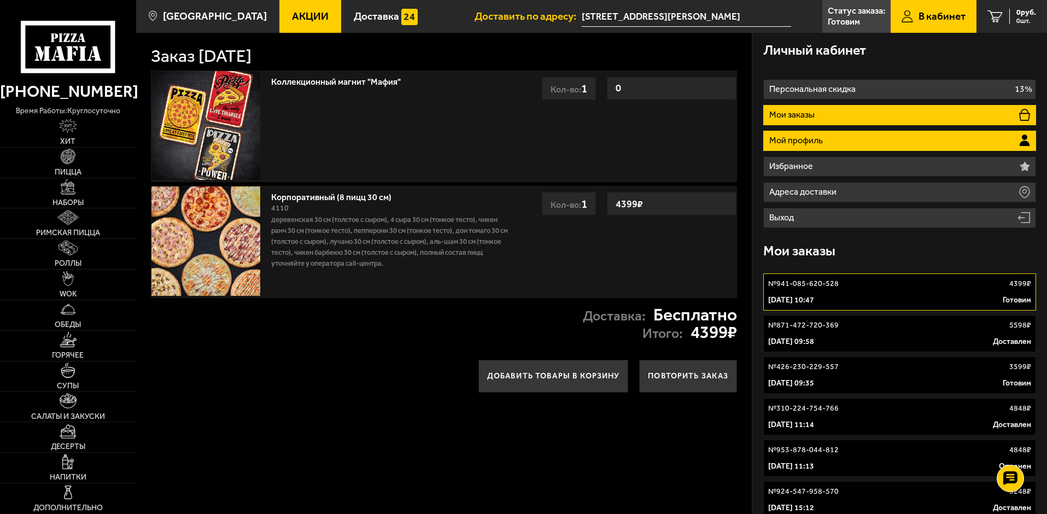
click at [801, 146] on li "Мой профиль" at bounding box center [899, 141] width 273 height 20
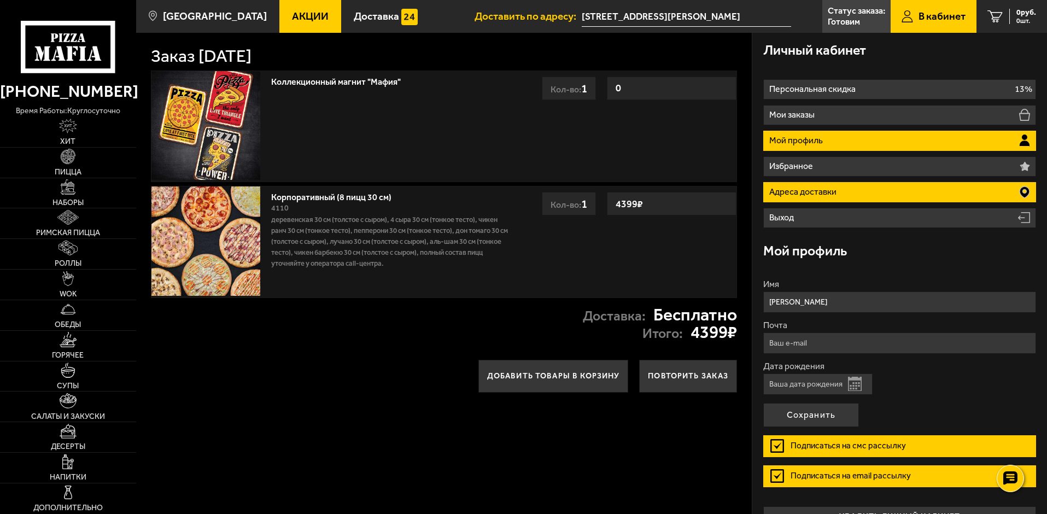
click at [820, 200] on li "Адреса доставки" at bounding box center [899, 192] width 273 height 20
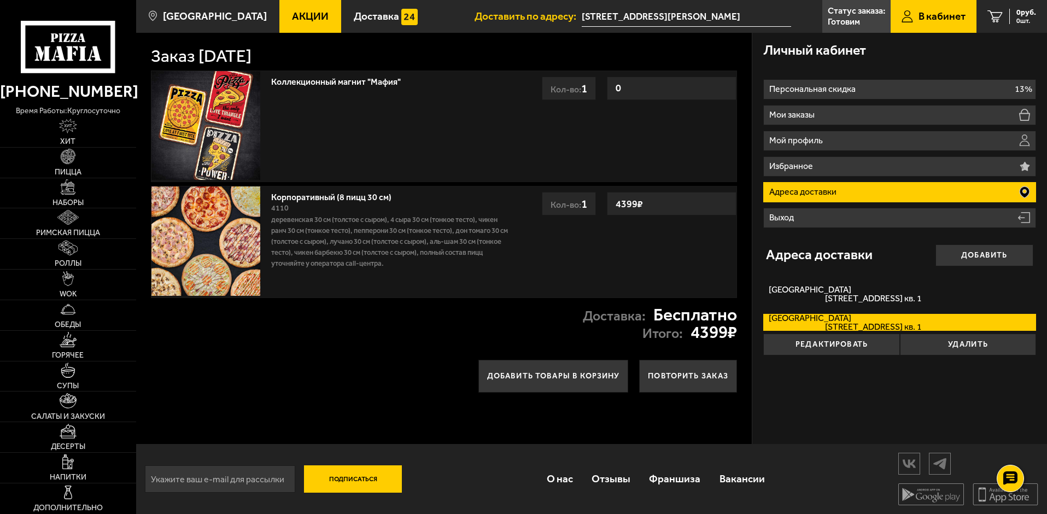
click at [631, 13] on input "[STREET_ADDRESS][PERSON_NAME]" at bounding box center [686, 17] width 209 height 20
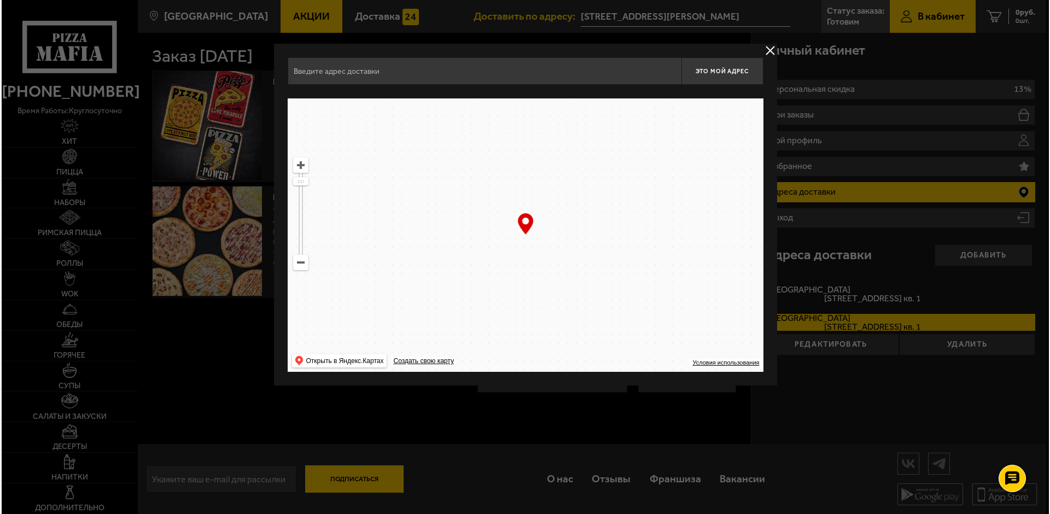
type input "[STREET_ADDRESS]"
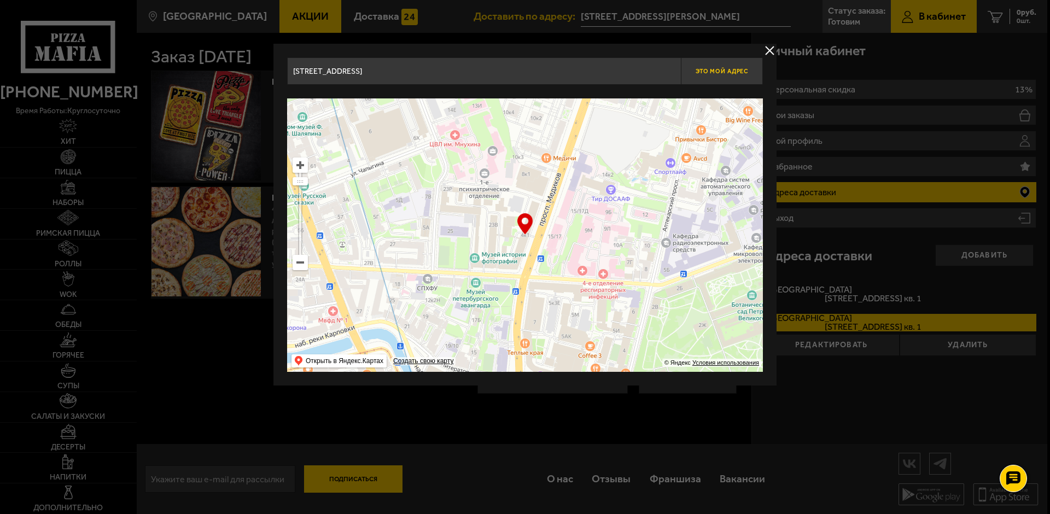
click at [717, 72] on span "Это мой адрес" at bounding box center [722, 71] width 52 height 7
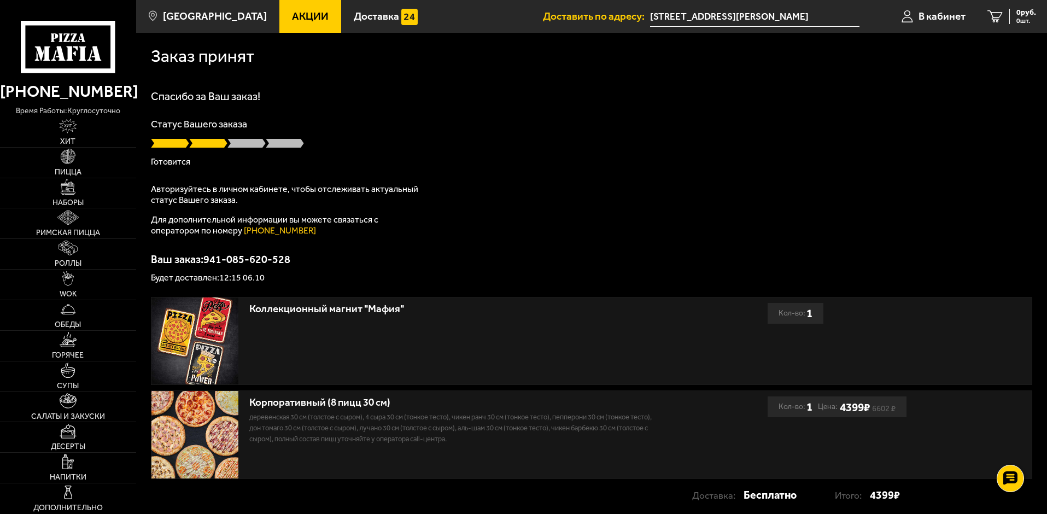
drag, startPoint x: 358, startPoint y: 234, endPoint x: 354, endPoint y: 223, distance: 11.1
click at [356, 228] on p "Для дополнительной информации вы можете связаться с оператором по номеру (812) …" at bounding box center [287, 225] width 273 height 22
click at [354, 223] on p "Для дополнительной информации вы можете связаться с оператором по номеру (812) …" at bounding box center [287, 225] width 273 height 22
click at [937, 19] on span "В кабинет" at bounding box center [942, 16] width 47 height 10
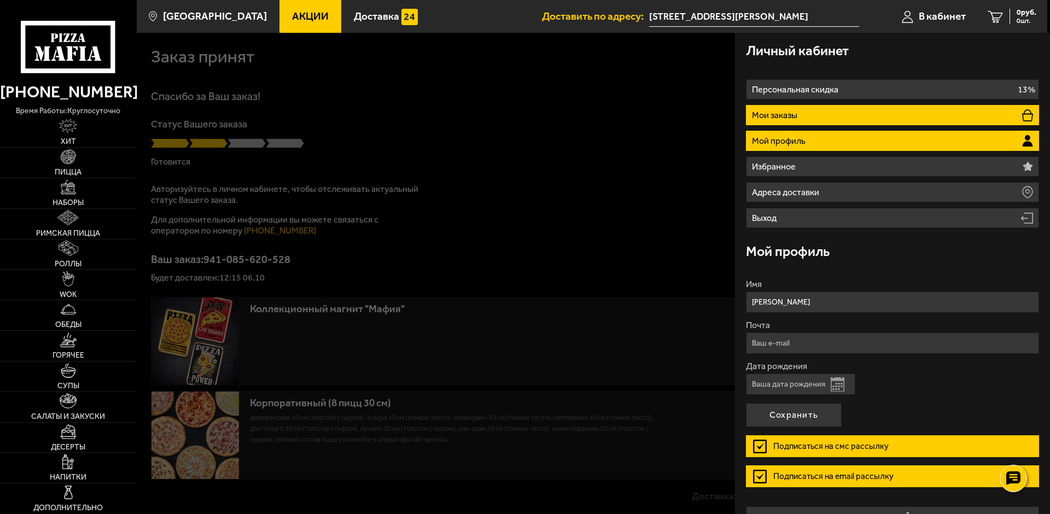
click at [800, 118] on p "Мои заказы" at bounding box center [776, 115] width 48 height 9
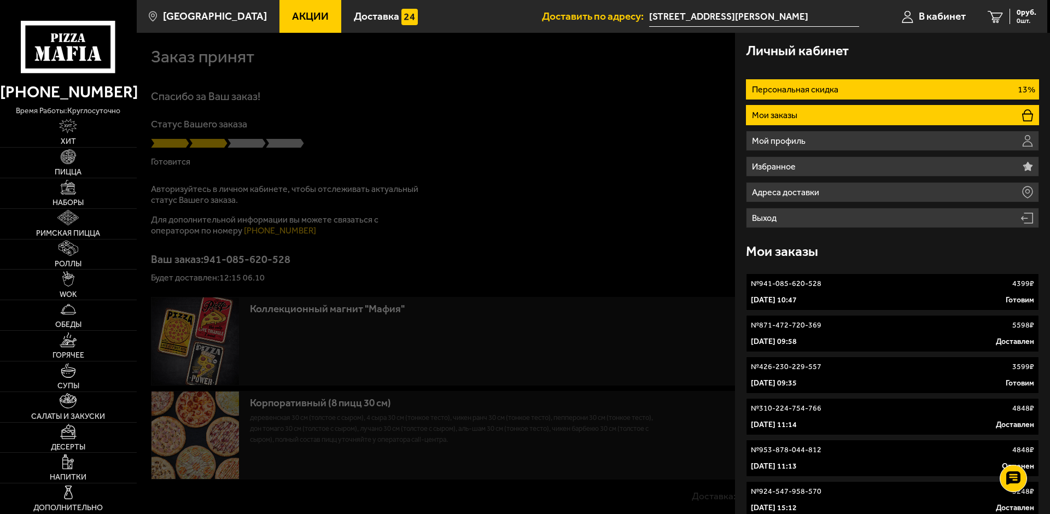
click at [798, 85] on p "Персональная скидка" at bounding box center [796, 89] width 89 height 9
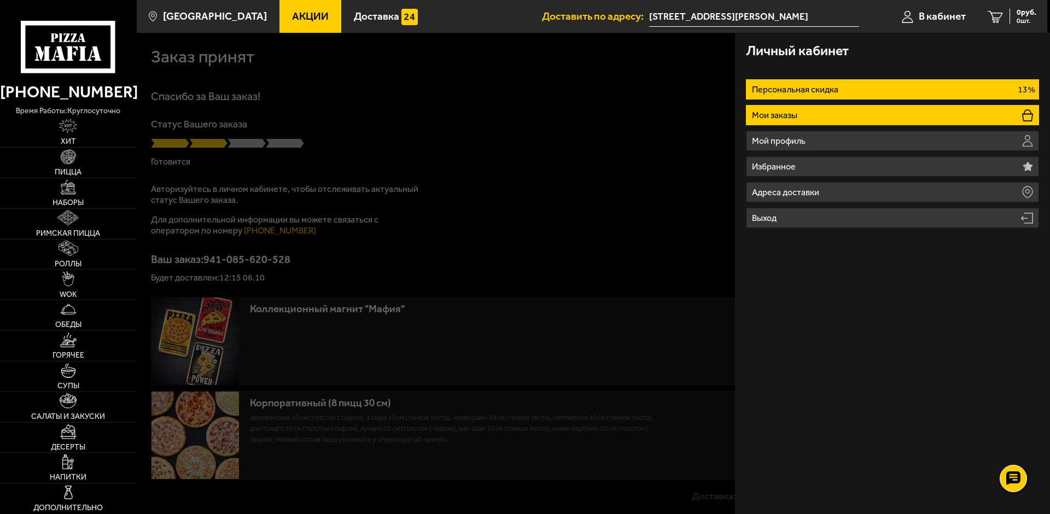
click at [794, 118] on p "Мои заказы" at bounding box center [776, 115] width 48 height 9
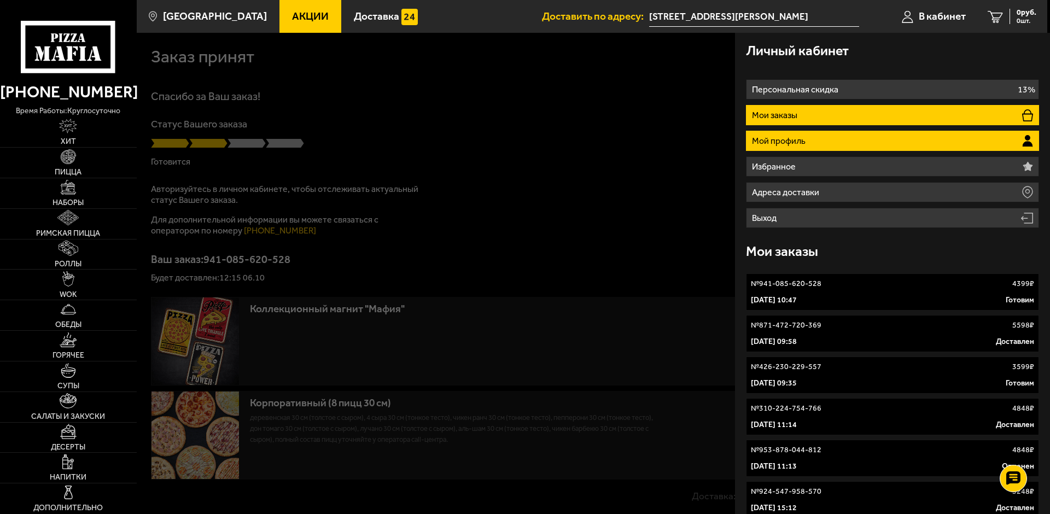
click at [806, 145] on p "Мой профиль" at bounding box center [780, 141] width 56 height 9
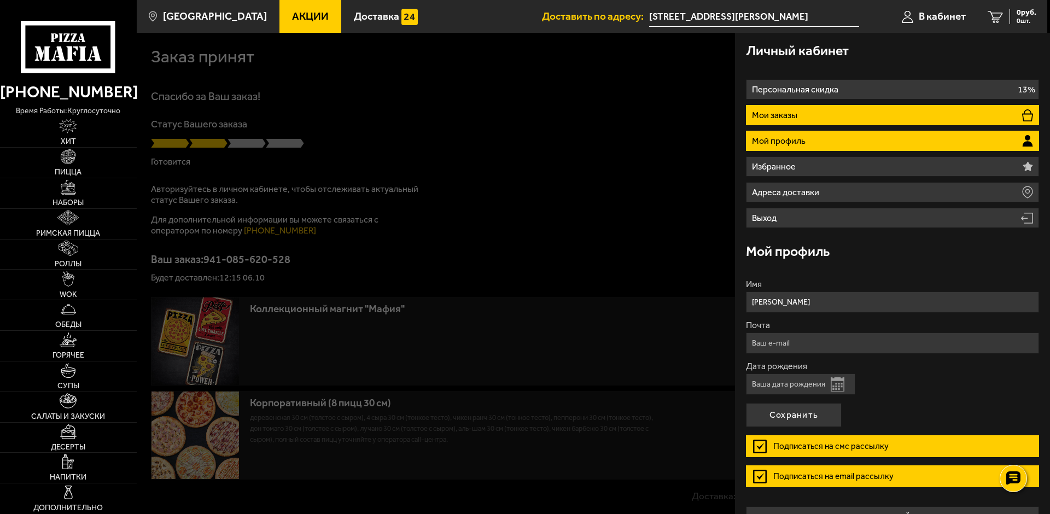
click at [800, 113] on li "Мои заказы" at bounding box center [892, 115] width 293 height 20
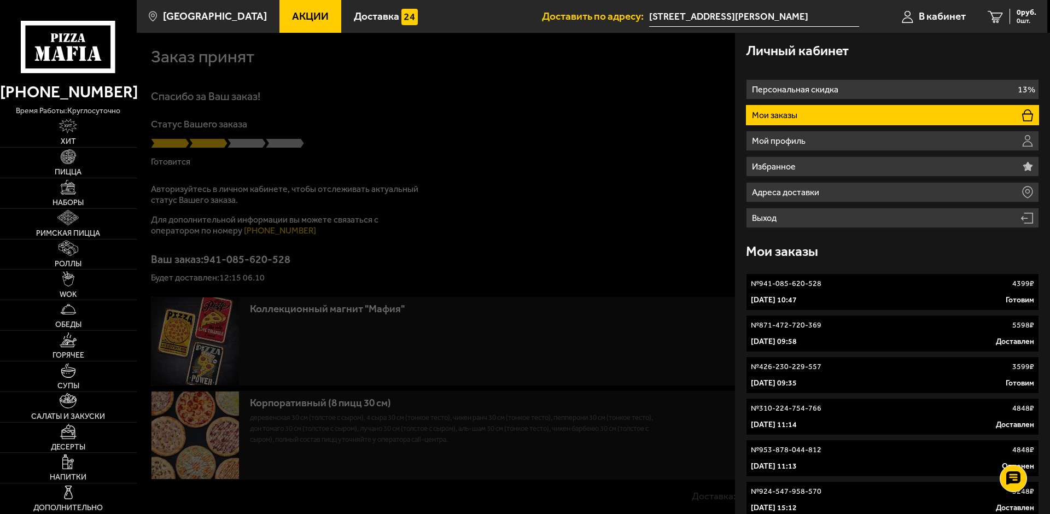
click at [802, 285] on p "№ 941-085-620-528" at bounding box center [786, 283] width 71 height 11
